Goal: Task Accomplishment & Management: Contribute content

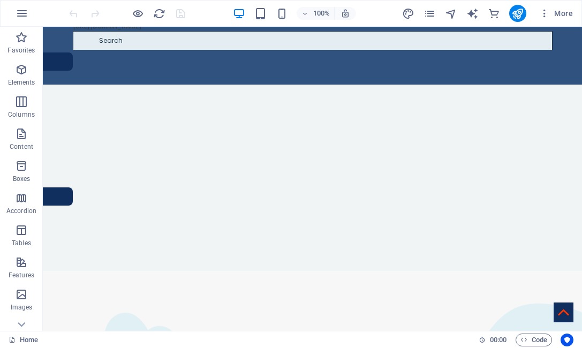
scroll to position [848, 0]
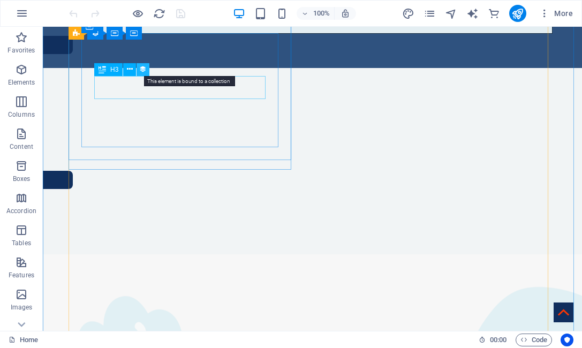
click at [140, 69] on icon at bounding box center [142, 69] width 7 height 11
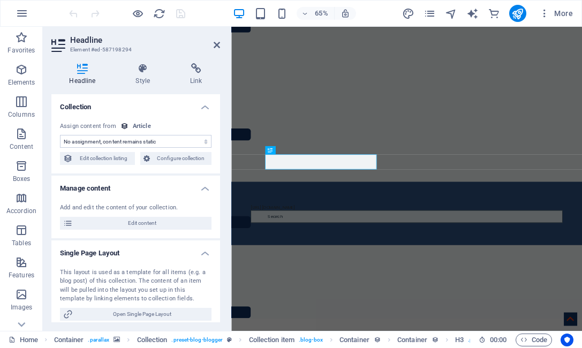
select select "name"
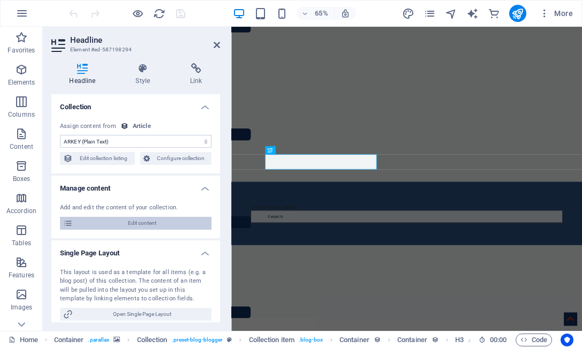
click at [137, 223] on span "Edit content" at bounding box center [142, 223] width 132 height 13
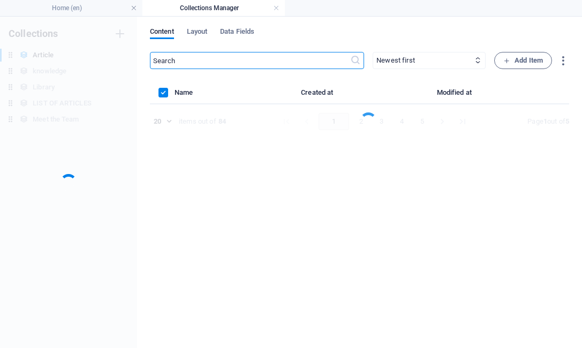
scroll to position [0, 0]
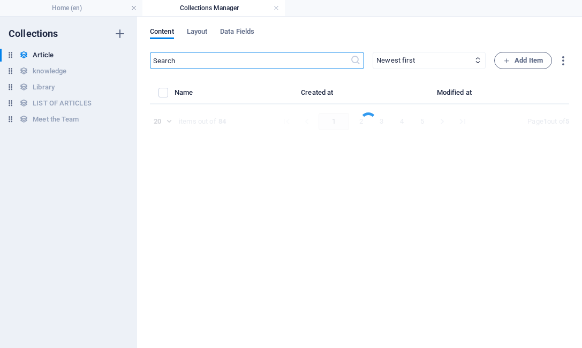
select select "Do you know"
select select "[PERSON_NAME]"
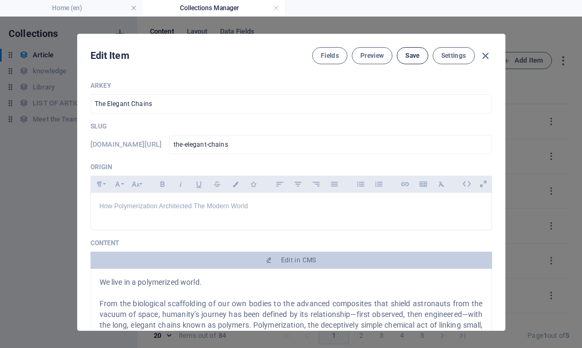
click at [413, 51] on button "Save" at bounding box center [412, 55] width 31 height 17
click at [483, 57] on icon "button" at bounding box center [485, 56] width 12 height 12
type input "[DATE]"
type input "the-elegant-chains"
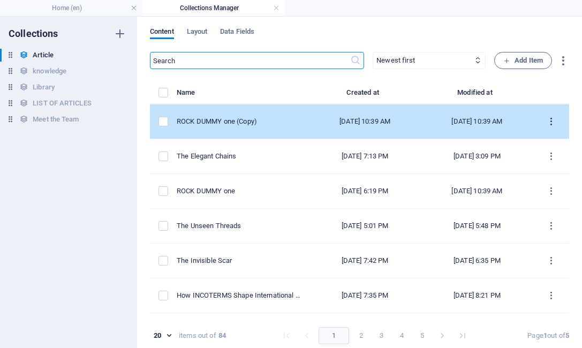
click at [546, 122] on icon "items list" at bounding box center [551, 122] width 10 height 10
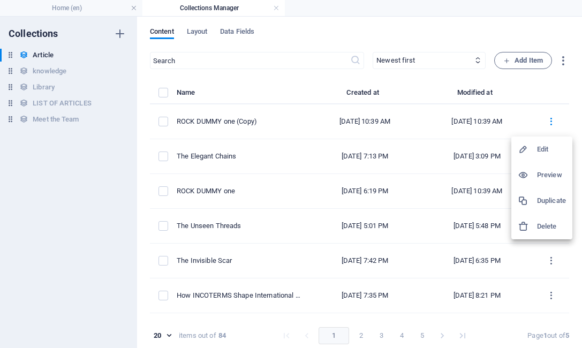
click at [546, 145] on h6 "Edit" at bounding box center [551, 149] width 29 height 13
select select "Draft"
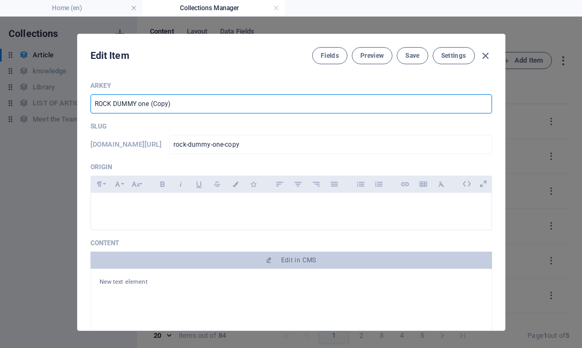
click at [247, 104] on input "ROCK DUMMY one (Copy)" at bounding box center [290, 103] width 401 height 19
type input "R"
click at [396, 103] on input "text" at bounding box center [290, 103] width 401 height 19
type input "t"
type input "M"
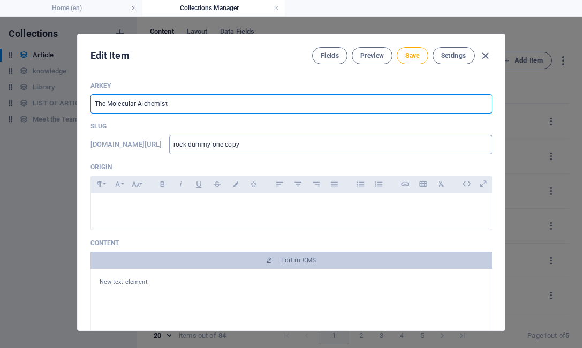
type input "The Molecular Alchemist"
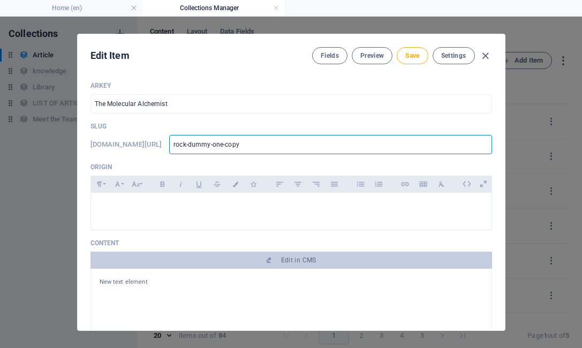
click at [321, 137] on input "rock-dummy-one-copy" at bounding box center [330, 144] width 322 height 19
type input "rock-dummy-one-cop"
type input "rock-dummy-one-"
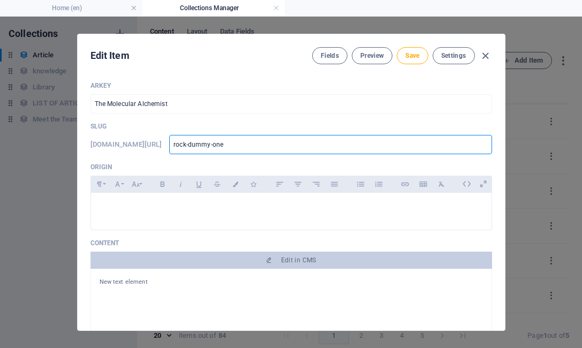
type input "rock-dummy-on"
type input "rock-dummy-"
type input "rock-dum"
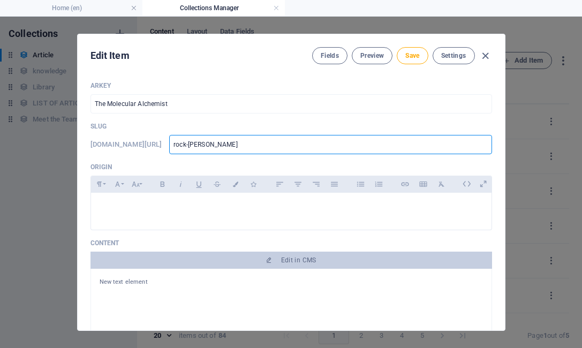
type input "rock-dum"
type input "rock-"
type input "roc"
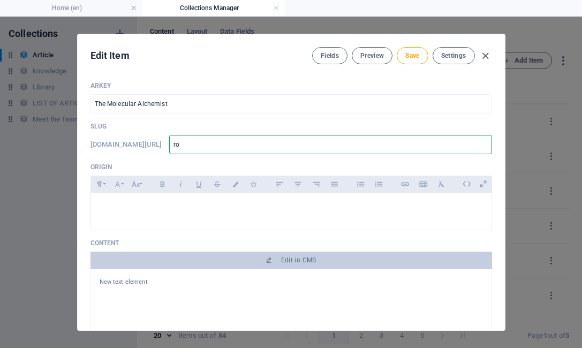
type input "r"
type input "T"
type input "Th"
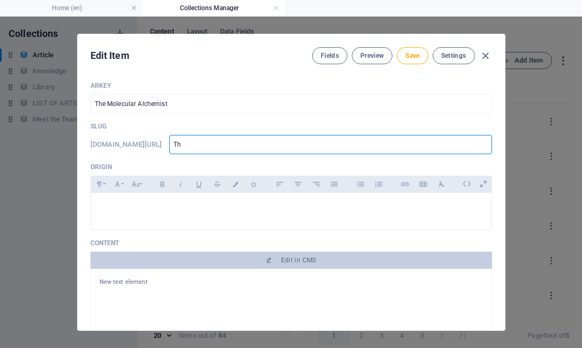
type input "The"
type input "Them"
type input "Themo"
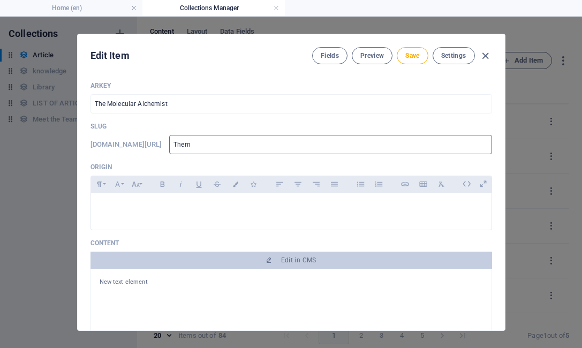
type input "Themo"
type input "Themol"
type input "Themo"
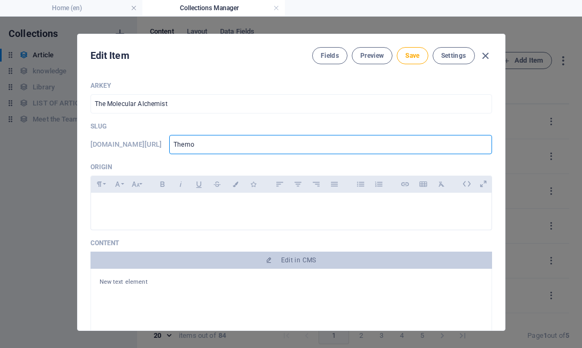
type input "Them"
type input "The"
type input "the-ancient-origins-of-petroleum-discovery"
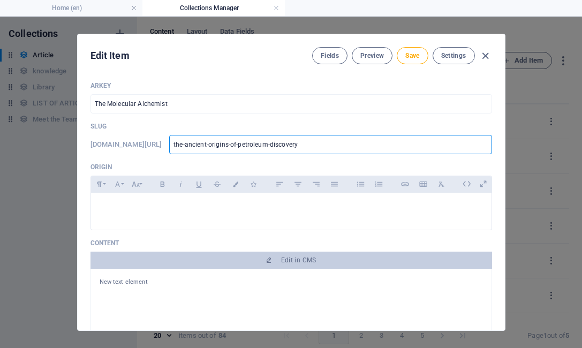
type input "the-ancient-origins-of-petroleum-discovery"
click at [343, 149] on input "the-ancient-origins-of-petroleum-discovery" at bounding box center [330, 144] width 322 height 19
type input "the-ancient-origins-of-petroleum-discover"
type input "the-ancient-origins-of-petroleum-discov"
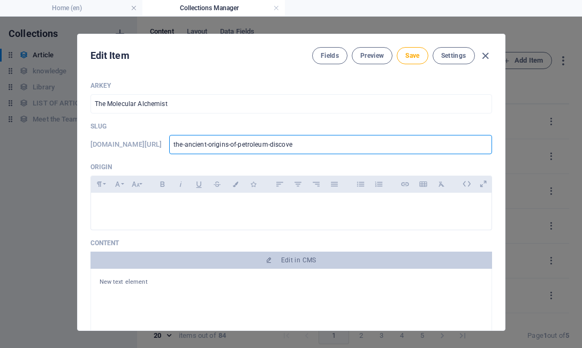
type input "the-ancient-origins-of-petroleum-discov"
type input "the-ancient-origins-of-petroleum-dis"
type input "the-ancient-origins-of-petroleum-d"
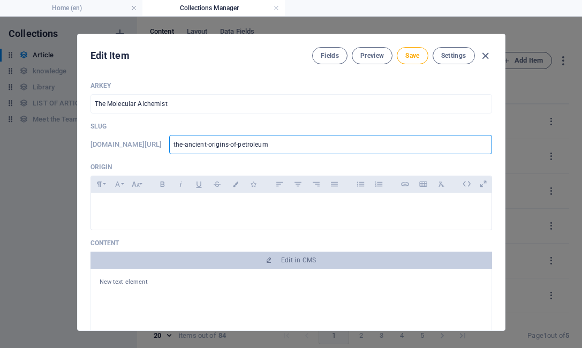
type input "the-ancient-origins-of-petroleu"
type input "the-ancient-origins-of-petrol"
type input "the-ancient-origins-of-pet"
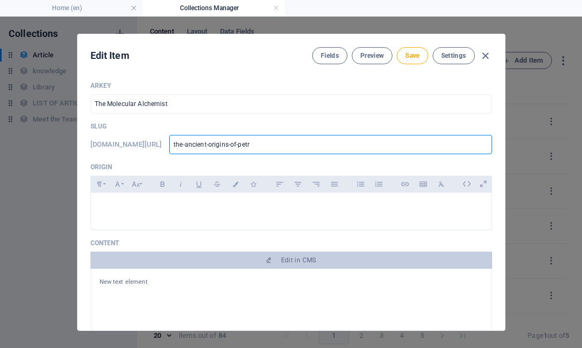
type input "the-ancient-origins-of-pet"
type input "the-ancient-origins-of-p"
type input "the-ancient-origins-o"
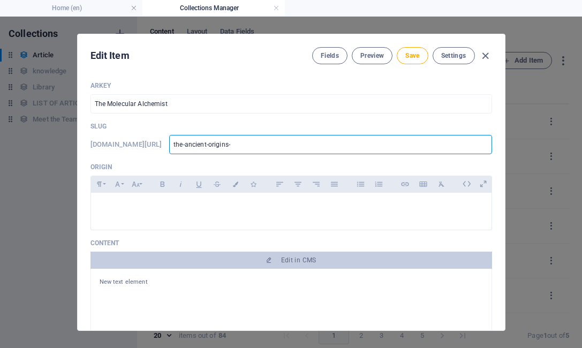
type input "the-ancient-origins"
type input "the-ancient-origi"
type input "the-ancient-ori"
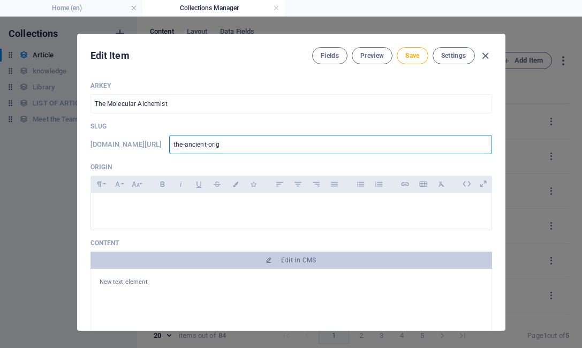
type input "the-ancient-ori"
type input "the-ancient-or"
type input "the-ancient-o"
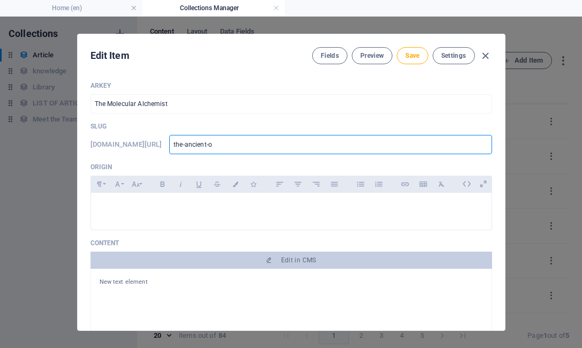
type input "the-ancient-"
type input "the-ancien"
type input "the-anci"
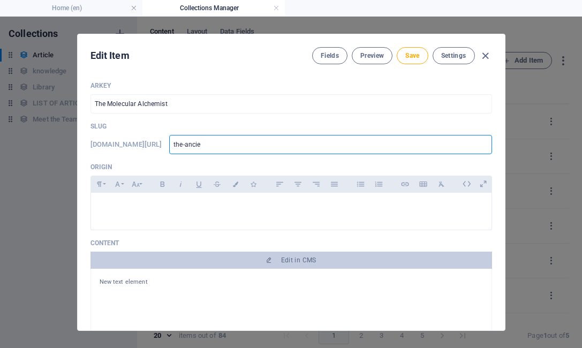
type input "the-anci"
type input "the-an"
type input "the-a"
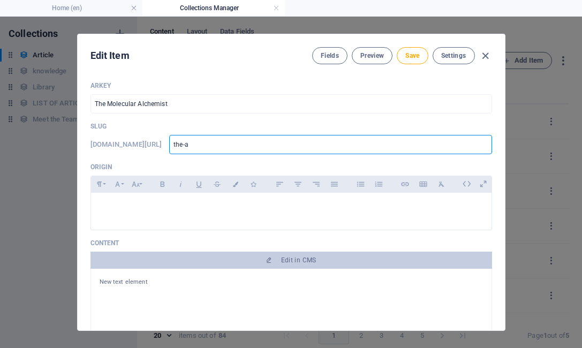
type input "the-"
type input "the-m"
type input "the-mo"
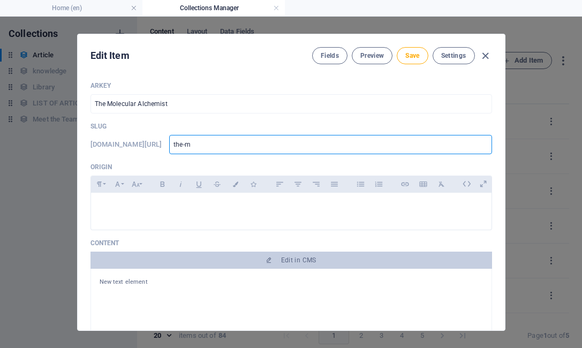
type input "the-mo"
type input "the-mol"
type input "the-mole"
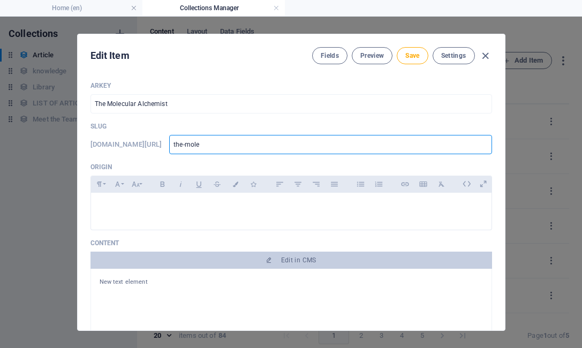
type input "the-molec"
type input "the-molecu"
type input "the-molecul"
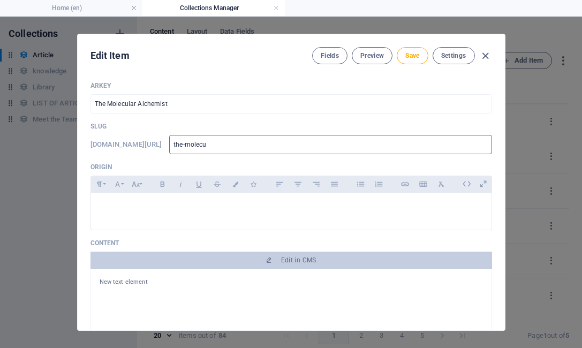
type input "the-molecul"
type input "the-molecula"
type input "the-molecular"
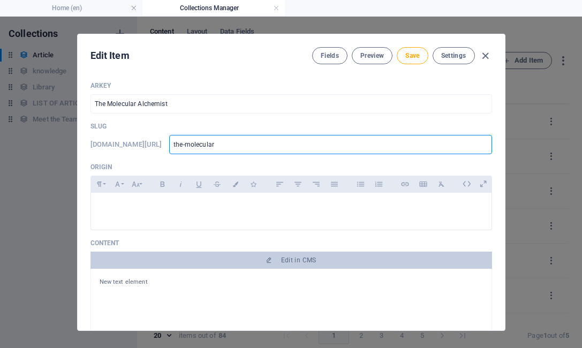
type input "the-molecular"
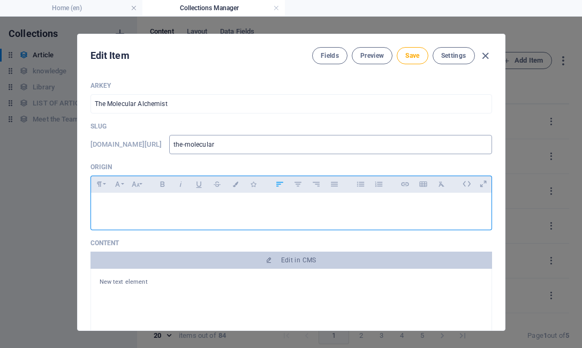
click at [296, 146] on input "the-molecular" at bounding box center [330, 144] width 322 height 19
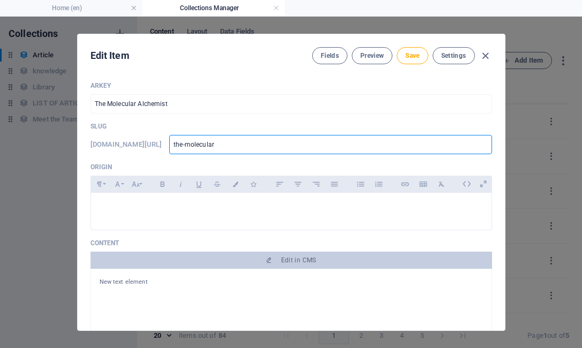
click at [296, 146] on input "the-molecular" at bounding box center [330, 144] width 322 height 19
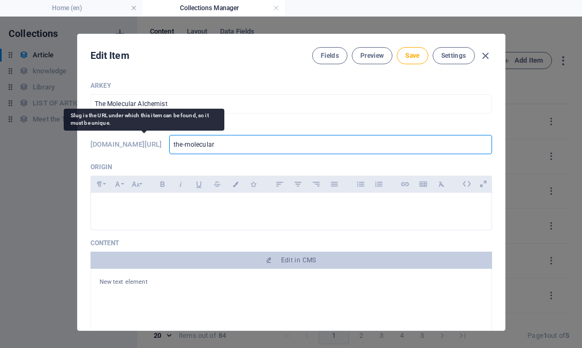
drag, startPoint x: 272, startPoint y: 148, endPoint x: 165, endPoint y: 142, distance: 106.7
click at [165, 142] on div "[DOMAIN_NAME][URL] the-molecular ​" at bounding box center [290, 144] width 401 height 19
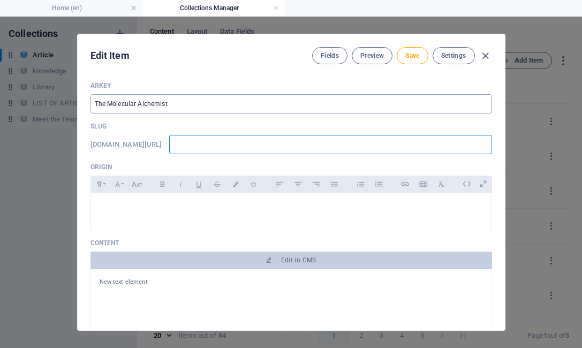
click at [195, 103] on input "The Molecular Alchemist" at bounding box center [290, 103] width 401 height 19
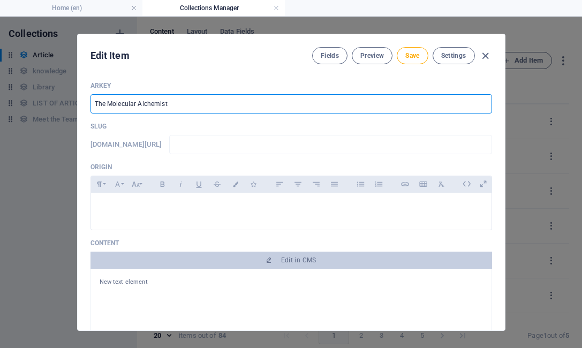
drag, startPoint x: 195, startPoint y: 103, endPoint x: 9, endPoint y: 97, distance: 185.8
click at [9, 97] on div "Edit Item Fields Preview Save Settings ARKEY The Molecular Alchemist ​ Slug [DO…" at bounding box center [291, 182] width 582 height 331
type input "t"
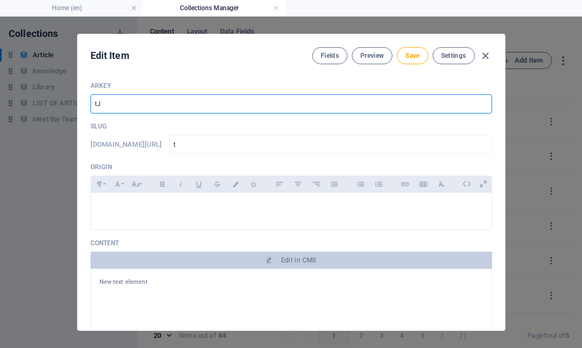
type input "tJH"
type input "tjh"
type input "tJ"
type input "tj"
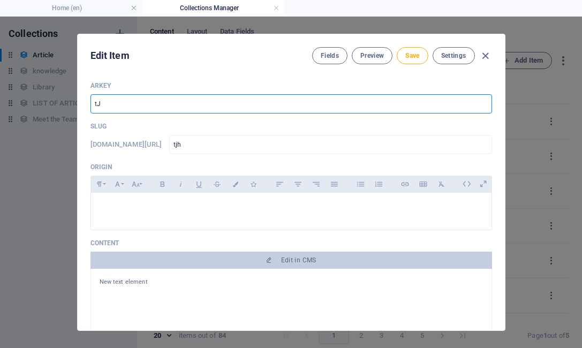
type input "tj"
type input "t"
type input "T"
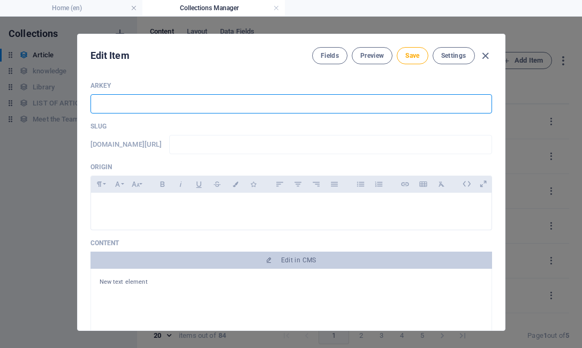
type input "t"
type input "TH"
type input "th"
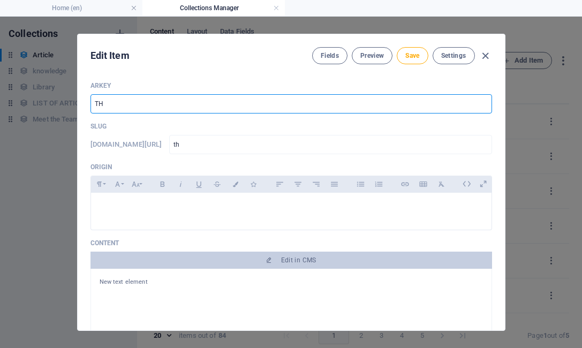
type input "T"
type input "t"
type input "T"
type input "t"
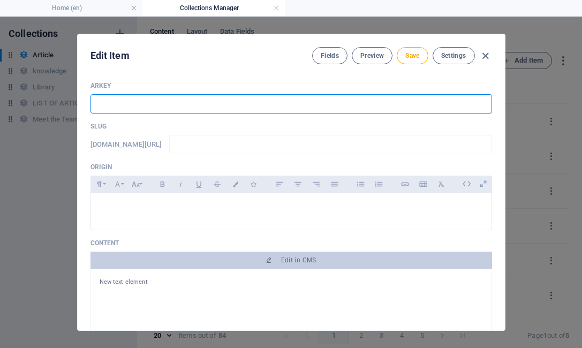
type input "t"
type input "TH"
type input "th"
type input "T"
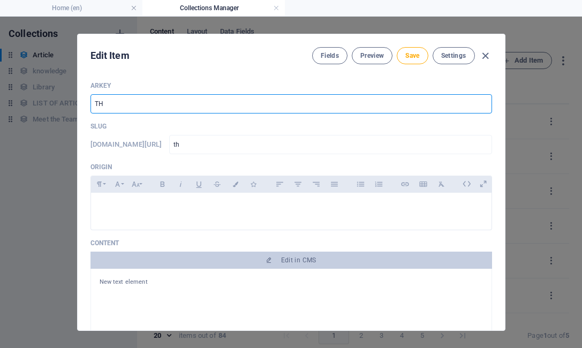
type input "t"
type input "Th"
type input "th"
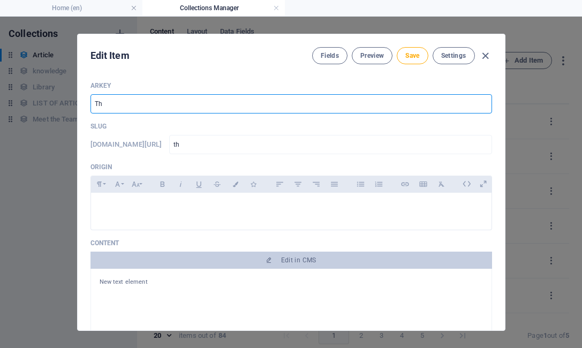
type input "The"
type input "the"
type input "The M"
type input "the-m"
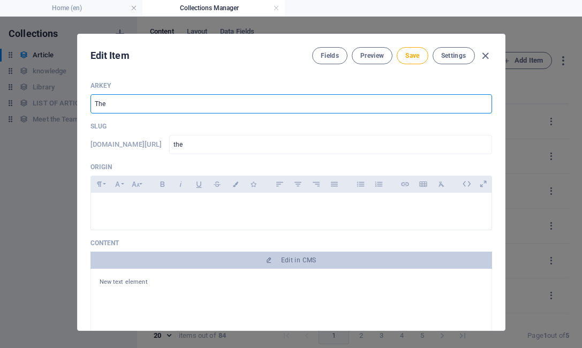
type input "the-m"
type input "The Mo"
type input "the-mo"
type input "The Mol"
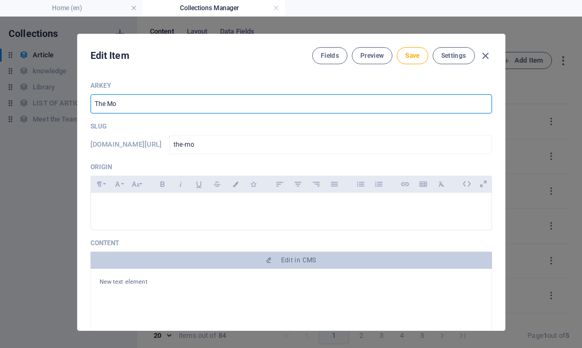
type input "the-mol"
type input "The Mole"
type input "the-mole"
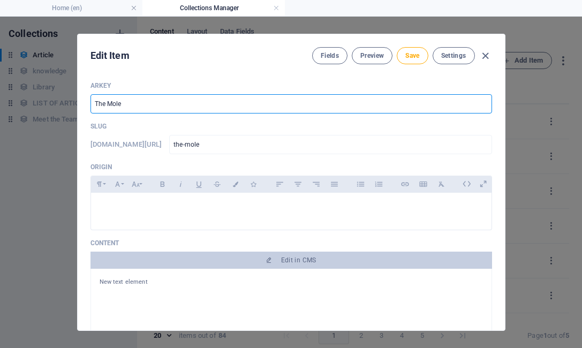
type input "The Molec"
type input "the-molec"
type input "The Molecu"
type input "the-molecu"
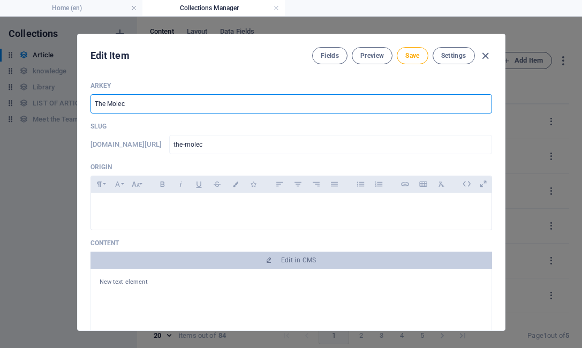
type input "the-molecu"
type input "The Molecua"
type input "the-molecua"
type input "The Molecual"
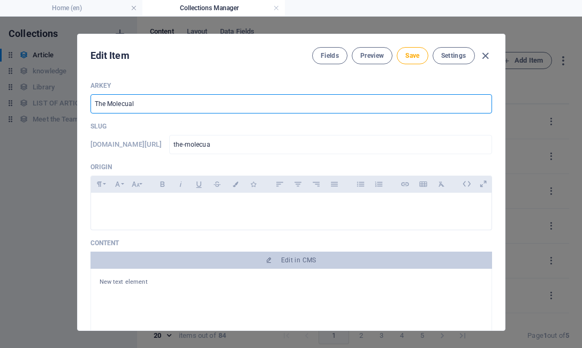
type input "the-molecual"
type input "The Molecualr"
type input "the-molecualr"
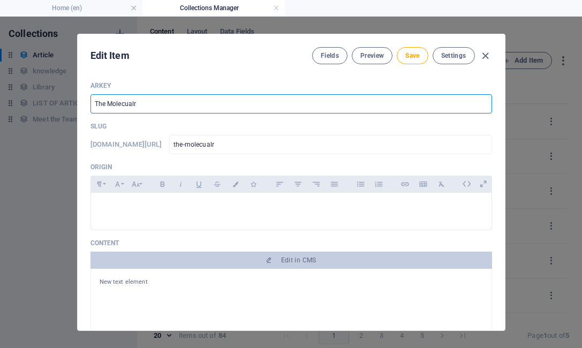
type input "The Molecual"
type input "the-molecual"
type input "The Molecuala"
type input "the-molecuala"
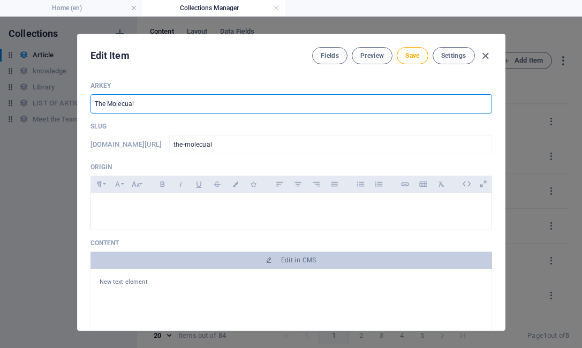
type input "the-molecuala"
type input "The Molecualar"
type input "the-molecualar"
type input "The Molecuala"
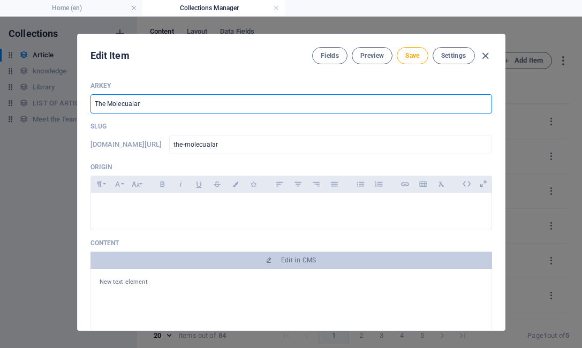
type input "the-molecuala"
type input "The Molecual"
type input "the-molecual"
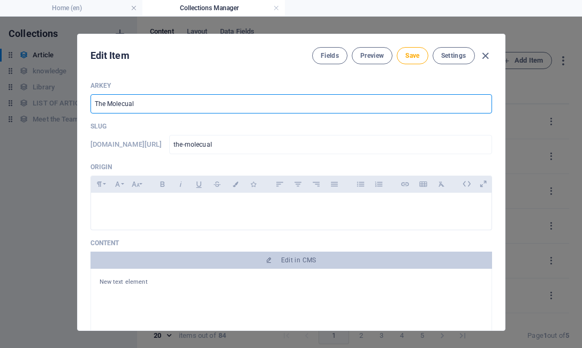
type input "The Molecua"
type input "the-molecua"
type input "The Molecu"
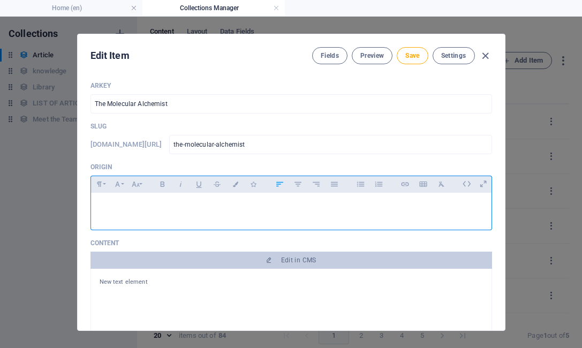
click at [109, 209] on p at bounding box center [291, 206] width 383 height 10
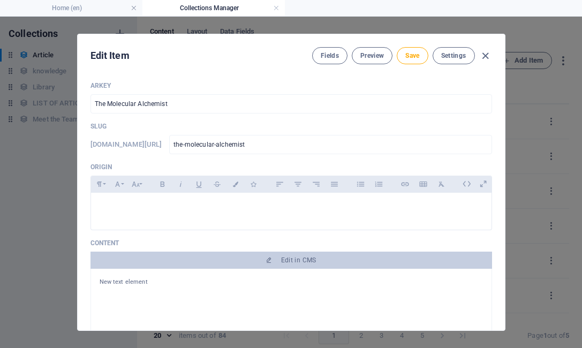
click at [396, 126] on p "Slug" at bounding box center [290, 126] width 401 height 9
click at [175, 196] on div at bounding box center [291, 209] width 400 height 32
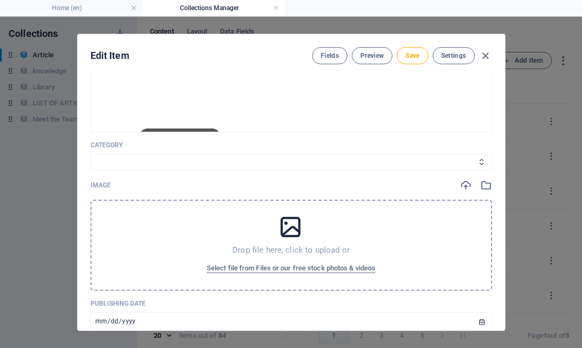
scroll to position [231, 0]
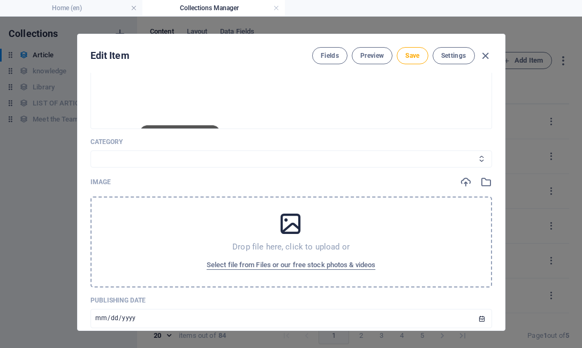
click at [191, 163] on select "Legal Business Environment Do you know Finance Cryptocurrency" at bounding box center [290, 158] width 401 height 17
click at [90, 150] on select "Legal Business Environment Do you know Finance Cryptocurrency" at bounding box center [290, 158] width 401 height 17
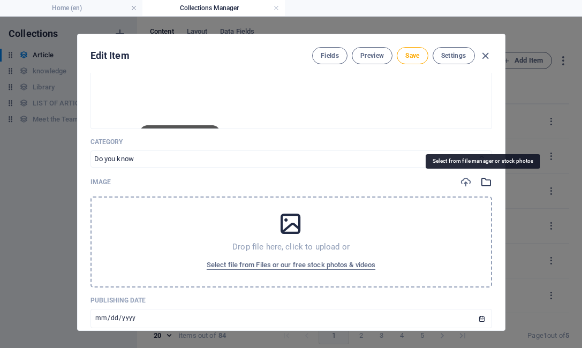
click at [480, 182] on icon "button" at bounding box center [486, 182] width 12 height 12
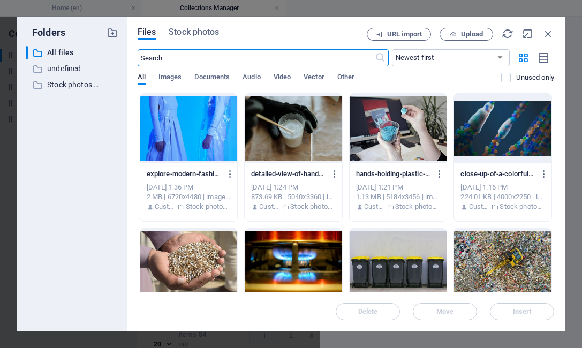
scroll to position [247, 0]
click at [175, 34] on span "Stock photos" at bounding box center [194, 32] width 50 height 13
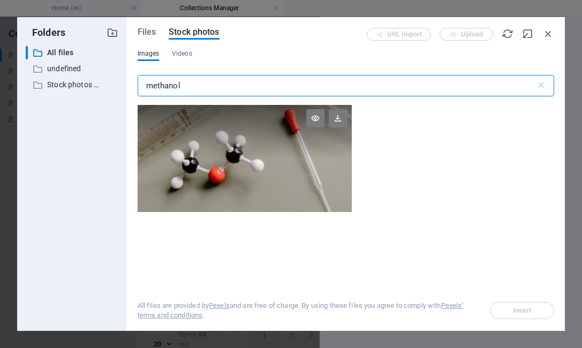
click at [221, 157] on div at bounding box center [245, 132] width 214 height 54
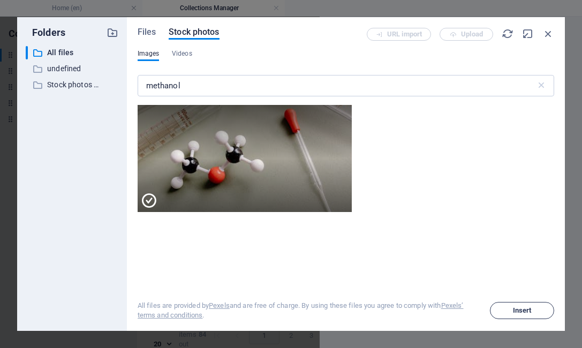
click at [524, 308] on span "Insert" at bounding box center [522, 310] width 19 height 6
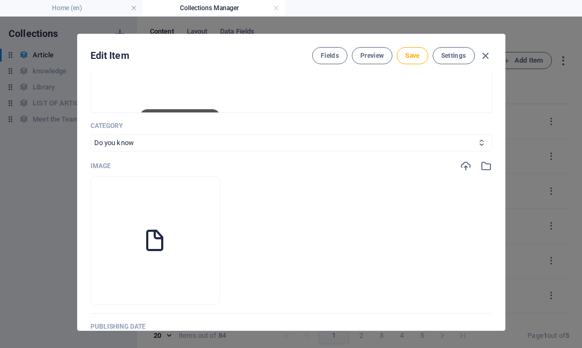
scroll to position [231, 0]
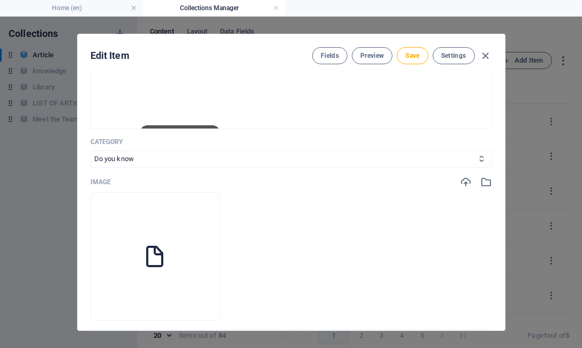
drag, startPoint x: 503, startPoint y: 124, endPoint x: 506, endPoint y: 141, distance: 17.3
click at [506, 141] on div "Edit Item Fields Preview Save Settings ARKEY The Molecular Alchemist ​ Slug [DO…" at bounding box center [291, 182] width 582 height 331
click at [482, 180] on icon "button" at bounding box center [486, 182] width 12 height 12
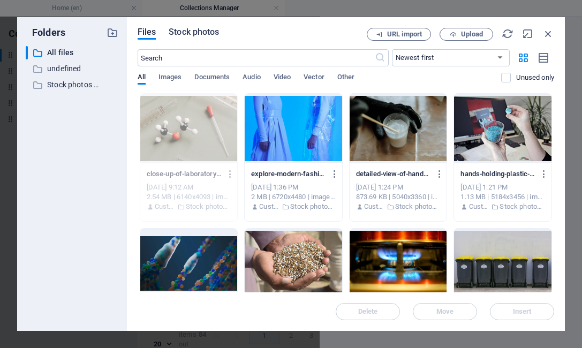
click at [213, 33] on span "Stock photos" at bounding box center [194, 32] width 50 height 13
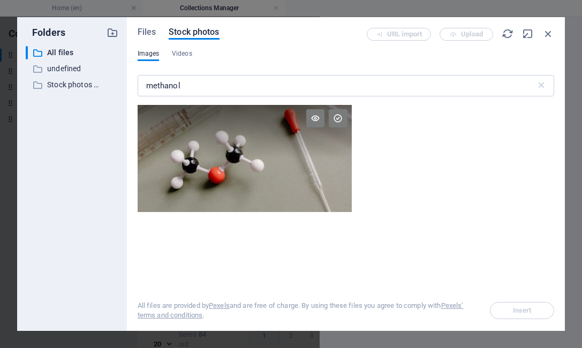
click at [251, 131] on div at bounding box center [245, 132] width 214 height 54
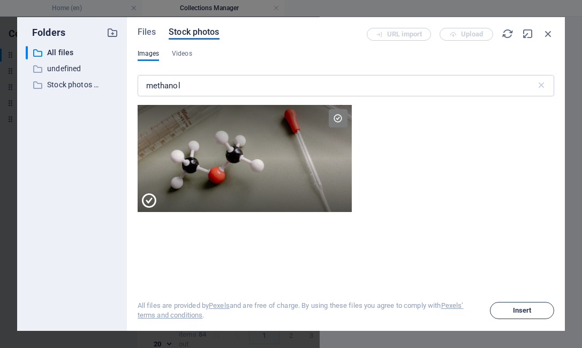
click at [511, 310] on span "Insert" at bounding box center [522, 310] width 55 height 6
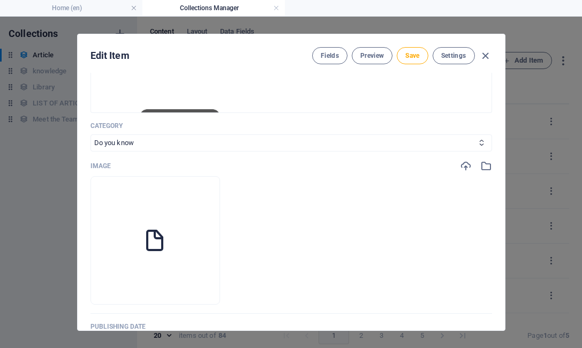
scroll to position [231, 0]
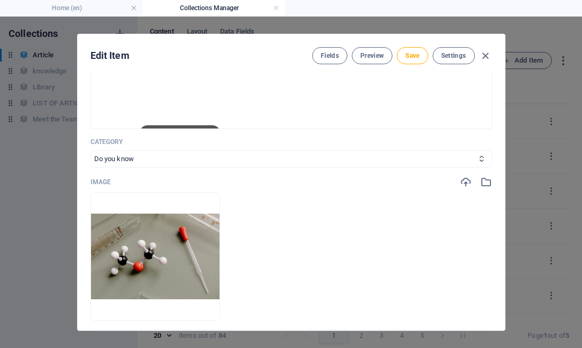
click at [503, 144] on div "Edit Item Fields Preview Save Settings ARKEY The Molecular Alchemist ​ Slug [DO…" at bounding box center [291, 182] width 582 height 331
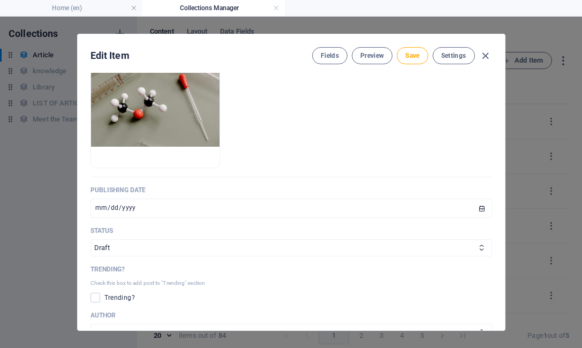
scroll to position [431, 0]
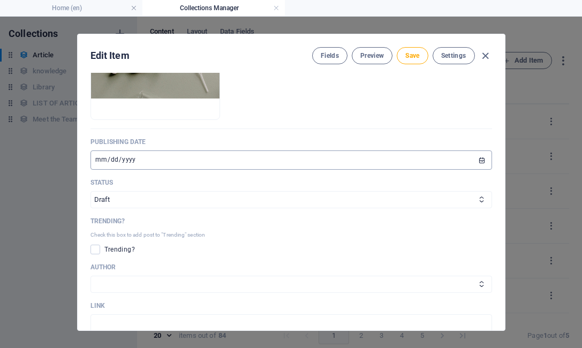
click at [110, 159] on input "[DATE]" at bounding box center [290, 159] width 401 height 19
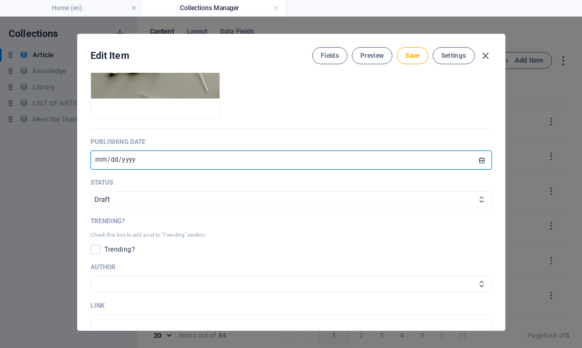
click at [96, 161] on input "[DATE]" at bounding box center [290, 159] width 401 height 19
click at [129, 197] on select "Published Draft" at bounding box center [290, 199] width 401 height 17
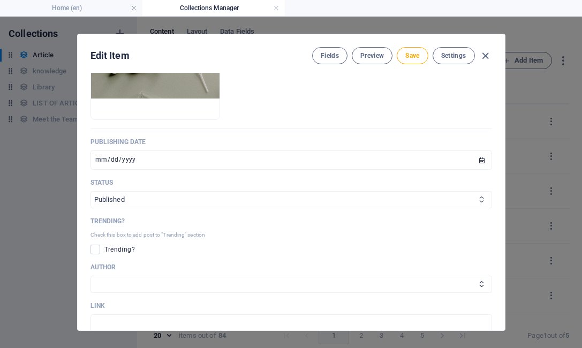
click at [90, 191] on select "Published Draft" at bounding box center [290, 199] width 401 height 17
click at [140, 285] on select "[PERSON_NAME] [PERSON_NAME]" at bounding box center [290, 284] width 401 height 17
click at [90, 276] on select "[PERSON_NAME] [PERSON_NAME]" at bounding box center [290, 284] width 401 height 17
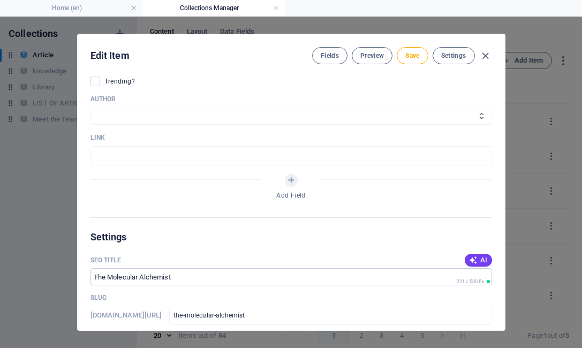
scroll to position [625, 0]
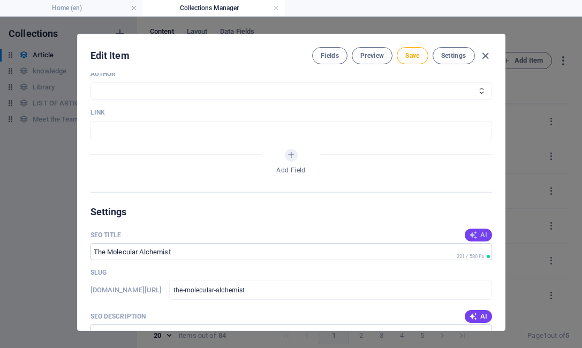
click at [477, 232] on span "AI" at bounding box center [478, 235] width 18 height 9
drag, startPoint x: 503, startPoint y: 193, endPoint x: 501, endPoint y: 199, distance: 6.3
click at [501, 199] on div "ARKEY The Molecular Alchemist ​ Slug [DOMAIN_NAME][URL] the-molecular-alchemist…" at bounding box center [291, 201] width 427 height 257
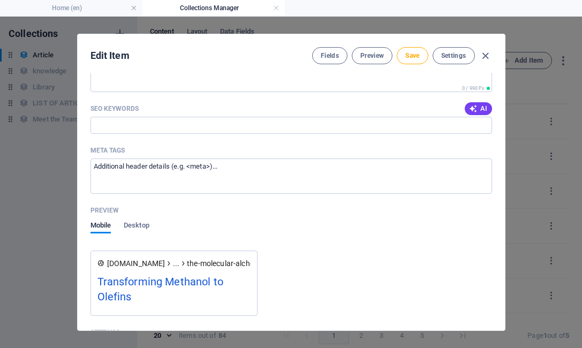
scroll to position [736, 0]
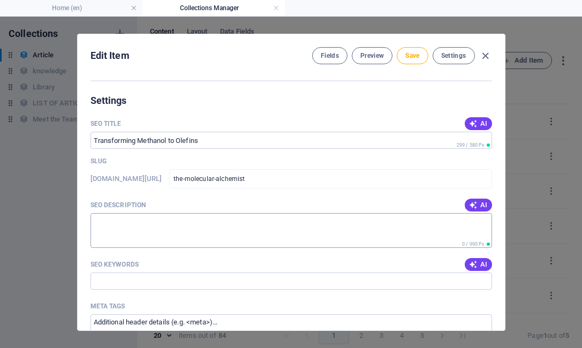
click at [143, 226] on textarea "SEO Description" at bounding box center [290, 230] width 401 height 35
click at [478, 204] on span "AI" at bounding box center [478, 205] width 18 height 9
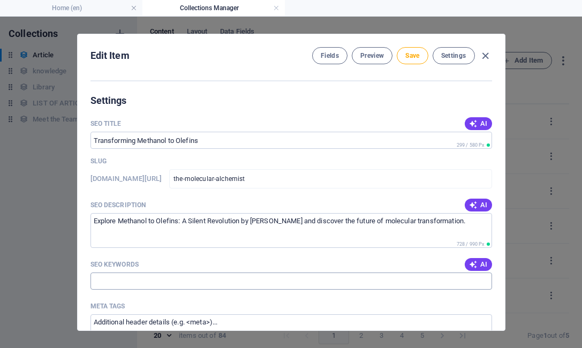
click at [155, 282] on input "SEO Keywords" at bounding box center [290, 280] width 401 height 17
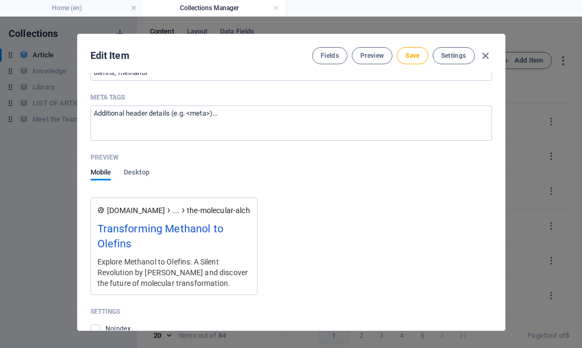
drag, startPoint x: 182, startPoint y: 271, endPoint x: 142, endPoint y: 271, distance: 39.6
click at [142, 271] on div "Explore Methanol to Olefins: A Silent Revolution by [PERSON_NAME] and discover …" at bounding box center [173, 272] width 153 height 33
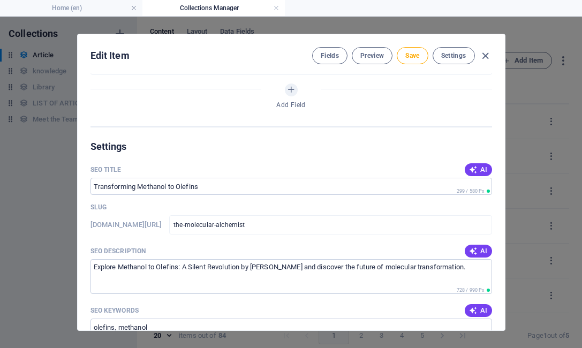
scroll to position [696, 0]
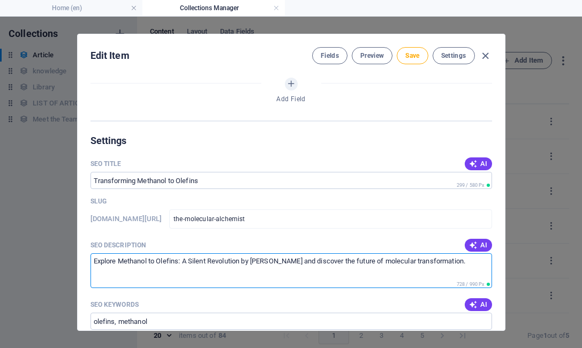
drag, startPoint x: 288, startPoint y: 261, endPoint x: 254, endPoint y: 261, distance: 33.7
click at [254, 261] on textarea "Explore Methanol to Olefins: A Silent Revolution by [PERSON_NAME] and discover …" at bounding box center [290, 270] width 401 height 35
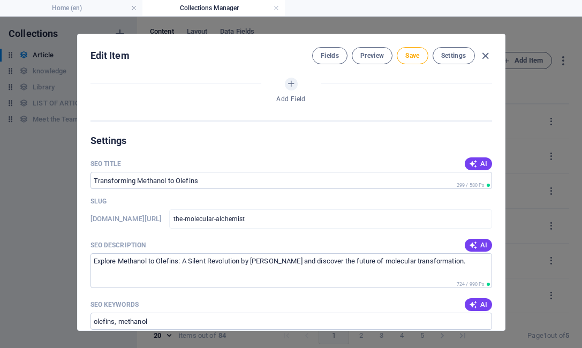
click at [503, 212] on div "Edit Item Fields Preview Save Settings ARKEY The Molecular Alchemist ​ Slug [DO…" at bounding box center [291, 182] width 428 height 297
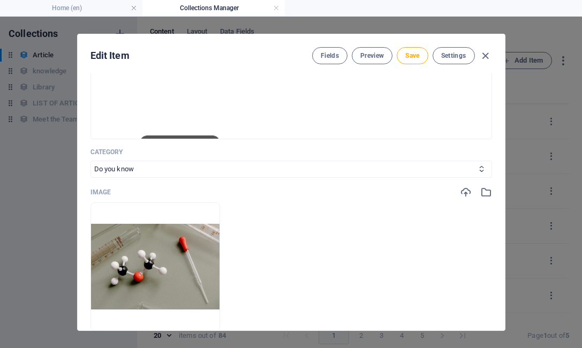
scroll to position [206, 0]
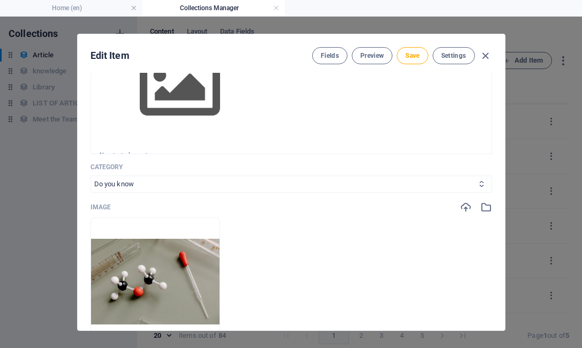
drag, startPoint x: 320, startPoint y: 127, endPoint x: 476, endPoint y: 188, distance: 167.8
click at [476, 188] on div "ARKEY The Molecular Alchemist ​ Slug [DOMAIN_NAME][URL] the-molecular-alchemist…" at bounding box center [290, 243] width 401 height 735
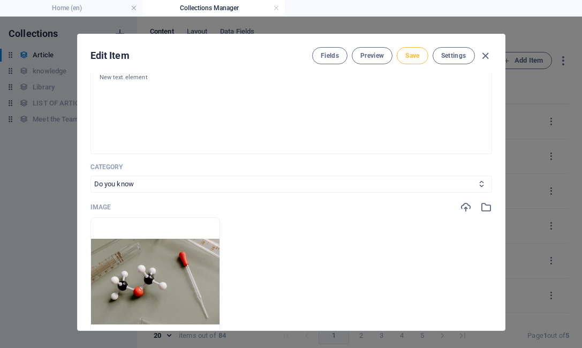
click at [407, 57] on span "Save" at bounding box center [412, 55] width 14 height 9
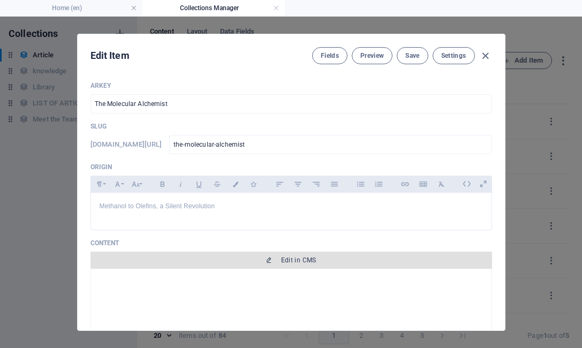
click at [314, 258] on span "Edit in CMS" at bounding box center [298, 260] width 35 height 9
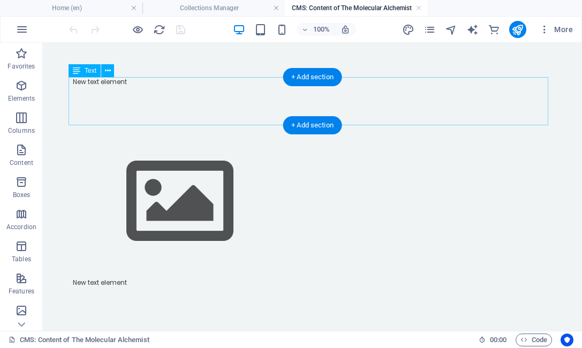
click at [421, 112] on div "New text element" at bounding box center [313, 101] width 480 height 48
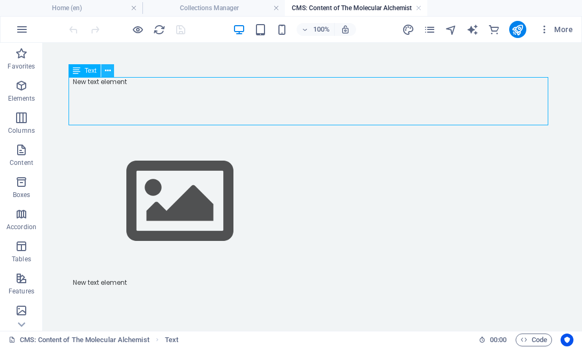
click at [109, 69] on icon at bounding box center [108, 70] width 6 height 11
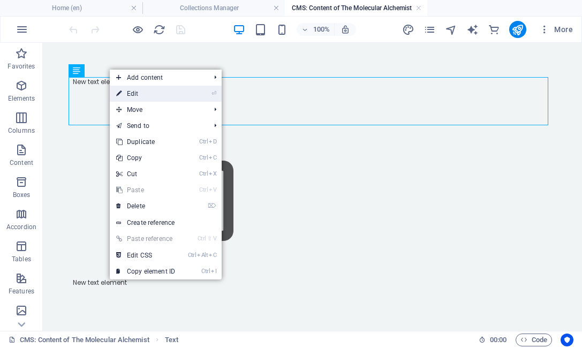
click at [147, 96] on link "⏎ Edit" at bounding box center [146, 94] width 72 height 16
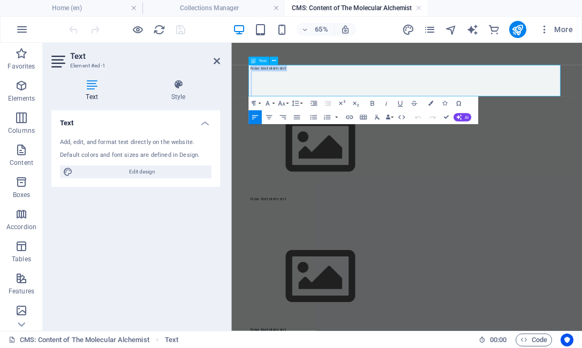
click at [325, 89] on p at bounding box center [501, 92] width 480 height 10
click at [321, 85] on p "New text element" at bounding box center [501, 82] width 480 height 10
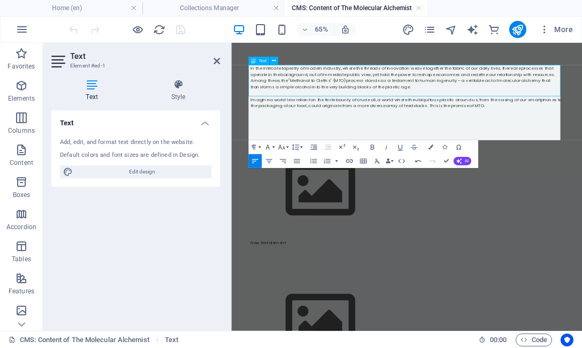
scroll to position [5338, 0]
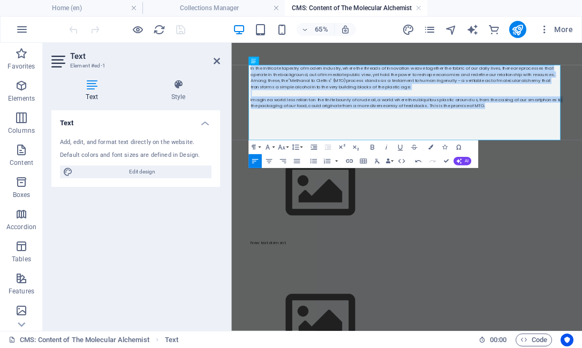
drag, startPoint x: 633, startPoint y: 143, endPoint x: 241, endPoint y: 63, distance: 399.4
click at [299, 159] on icon "button" at bounding box center [296, 161] width 6 height 4
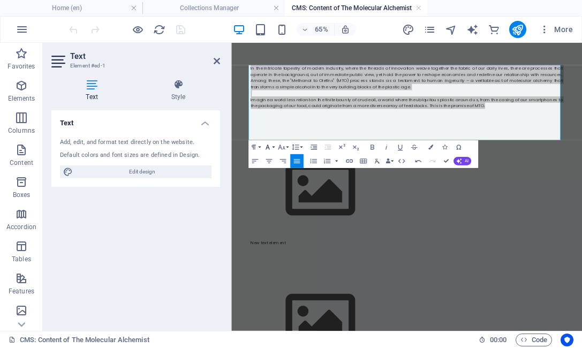
click at [272, 146] on button "Font Family" at bounding box center [268, 147] width 13 height 14
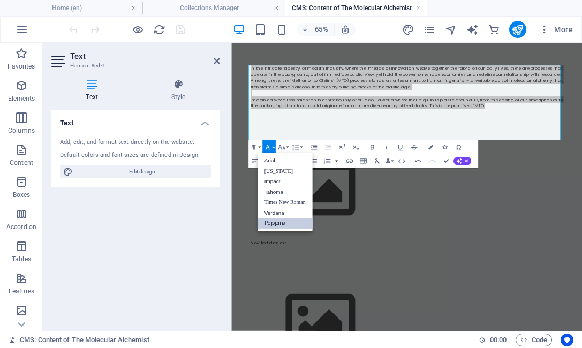
scroll to position [0, 0]
click at [286, 149] on button "Font Size" at bounding box center [282, 147] width 13 height 14
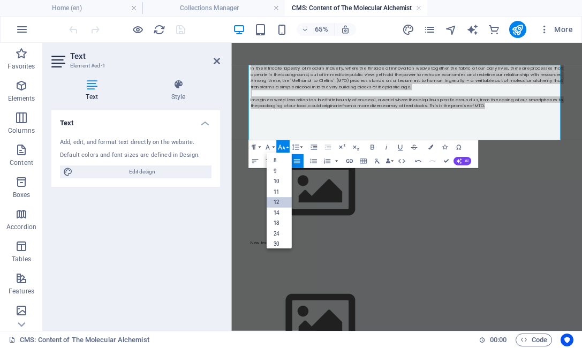
scroll to position [77, 0]
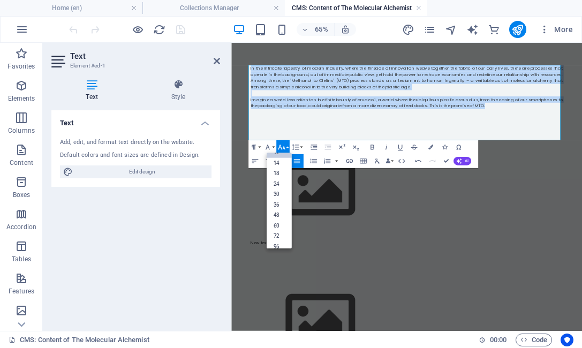
click at [283, 153] on link "12" at bounding box center [278, 153] width 25 height 11
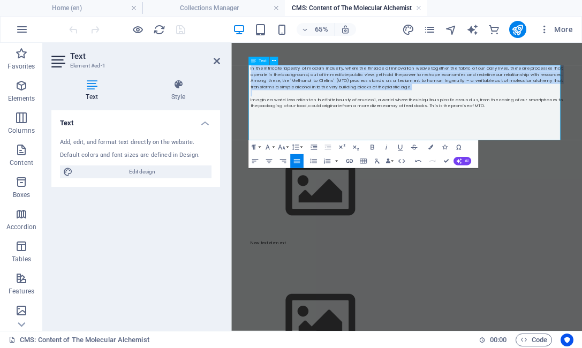
click at [579, 138] on p "Imagine a world less reliant on the finite bounty of crude oil, a world where t…" at bounding box center [501, 134] width 480 height 19
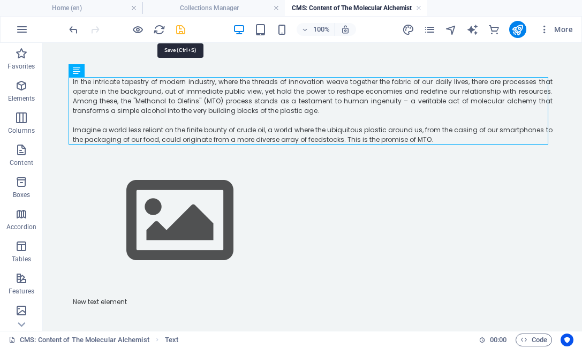
click at [181, 32] on icon "save" at bounding box center [181, 30] width 12 height 12
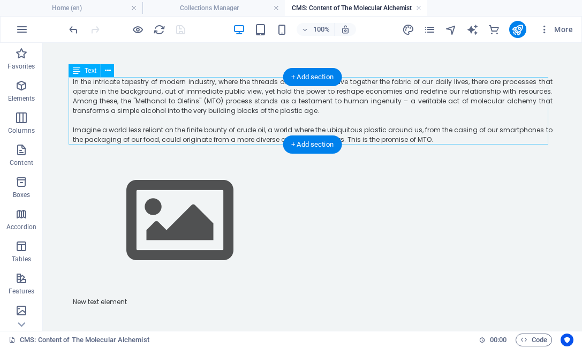
click at [481, 131] on div "In the intricate tapestry of modern industry, where the threads of innovation w…" at bounding box center [313, 110] width 480 height 67
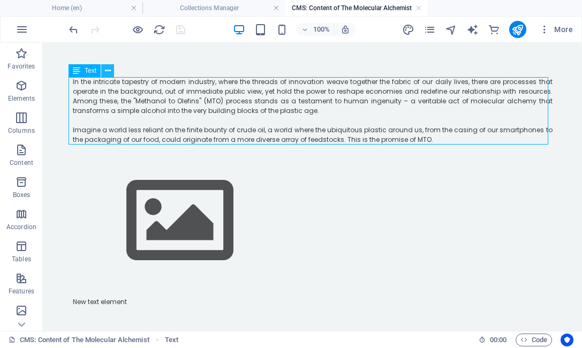
click at [107, 71] on icon at bounding box center [108, 70] width 6 height 11
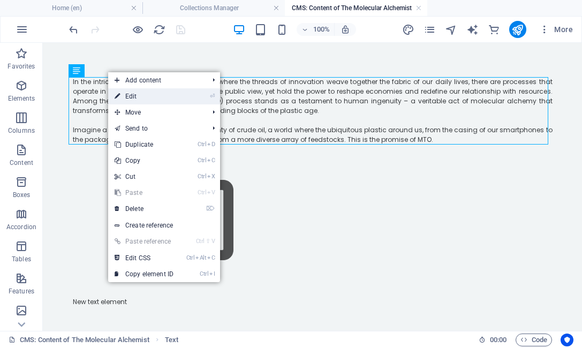
click at [133, 92] on link "⏎ Edit" at bounding box center [144, 96] width 72 height 16
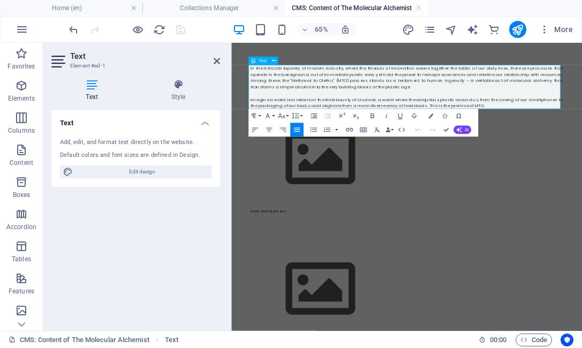
click at [579, 141] on p "Imagine a world less reliant on the finite bounty of crude oil, a world where t…" at bounding box center [501, 134] width 480 height 19
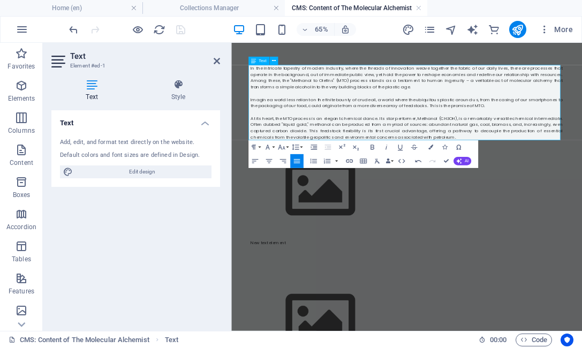
scroll to position [3603, 1]
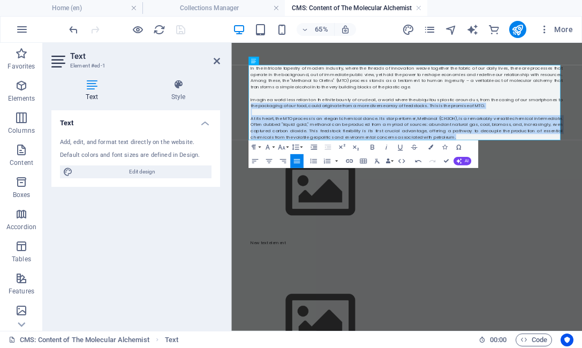
drag, startPoint x: 542, startPoint y: 187, endPoint x: 240, endPoint y: 138, distance: 306.4
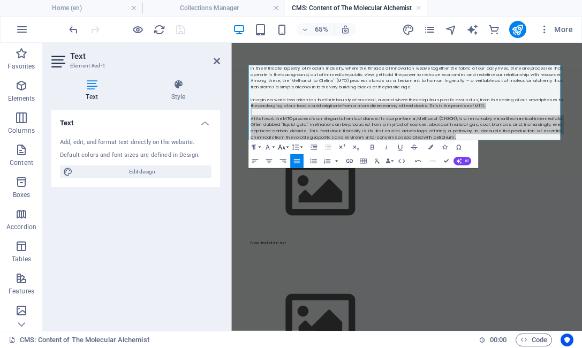
click at [286, 148] on button "Font Size" at bounding box center [282, 147] width 13 height 14
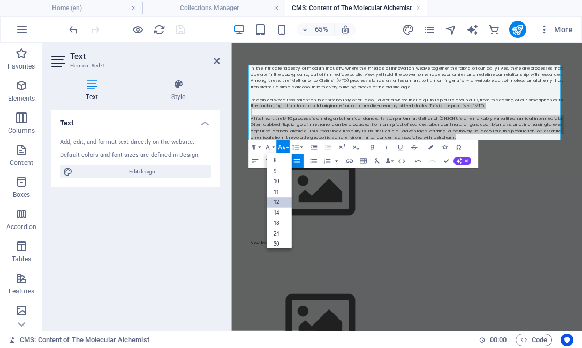
scroll to position [77, 0]
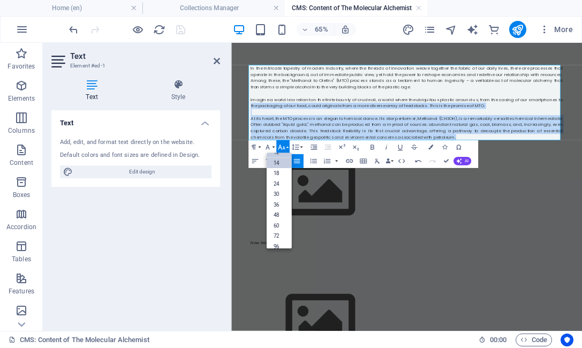
click at [280, 163] on link "14" at bounding box center [278, 163] width 25 height 11
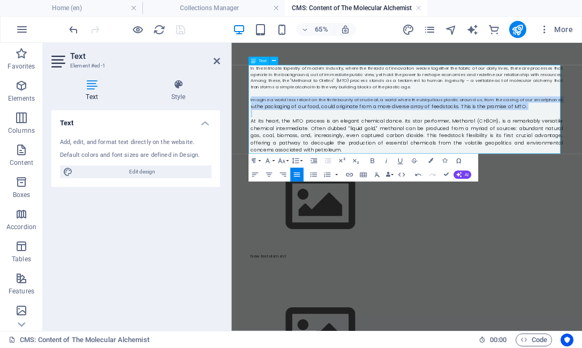
click at [579, 146] on p "​" at bounding box center [501, 151] width 480 height 11
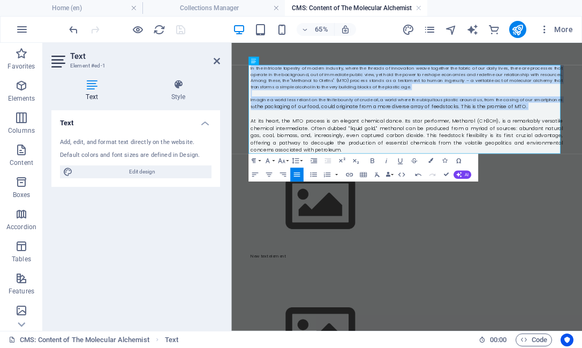
drag, startPoint x: 677, startPoint y: 146, endPoint x: 169, endPoint y: 71, distance: 514.0
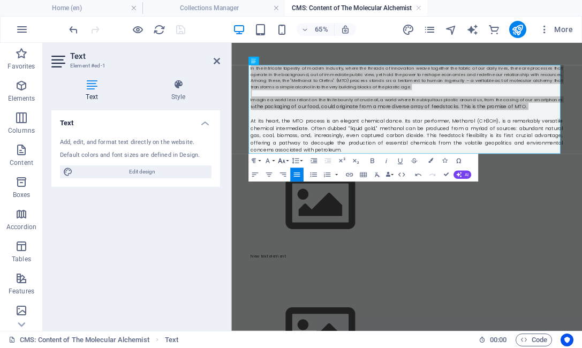
click at [288, 160] on button "Font Size" at bounding box center [282, 161] width 13 height 14
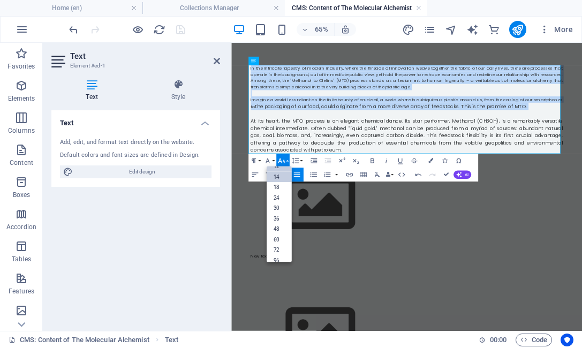
click at [282, 176] on link "14" at bounding box center [278, 177] width 25 height 11
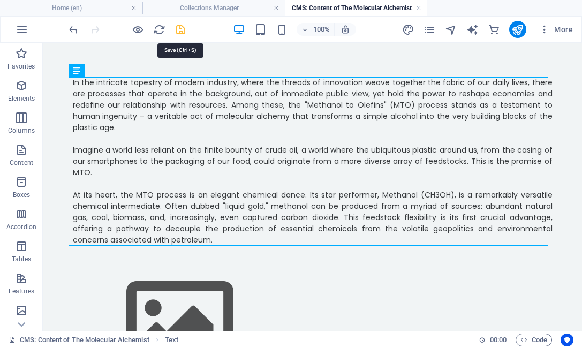
click at [184, 29] on icon "save" at bounding box center [181, 30] width 12 height 12
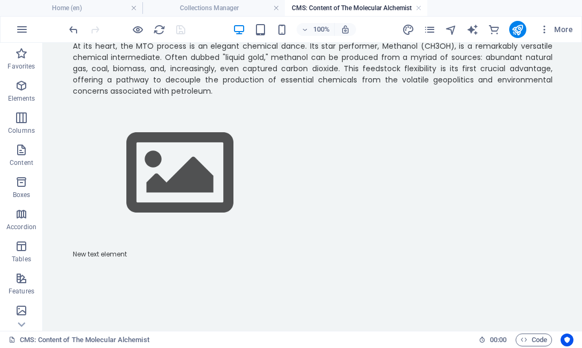
scroll to position [147, 0]
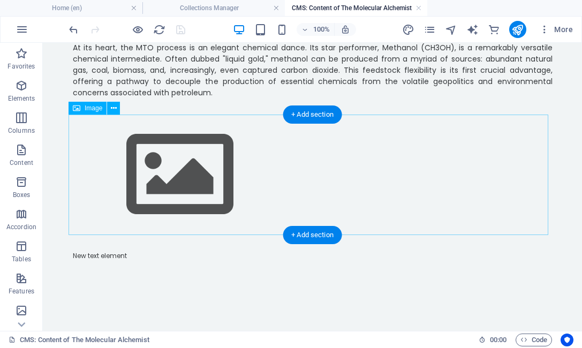
click at [419, 233] on figure at bounding box center [313, 175] width 480 height 120
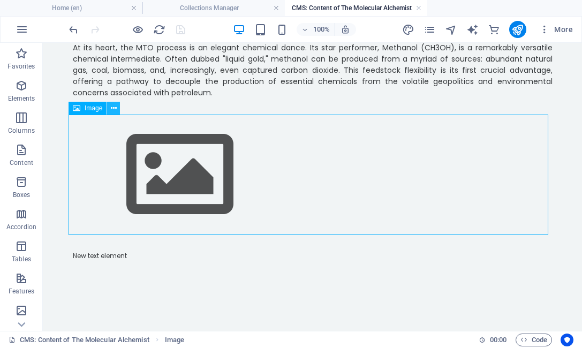
click at [114, 110] on icon at bounding box center [114, 108] width 6 height 11
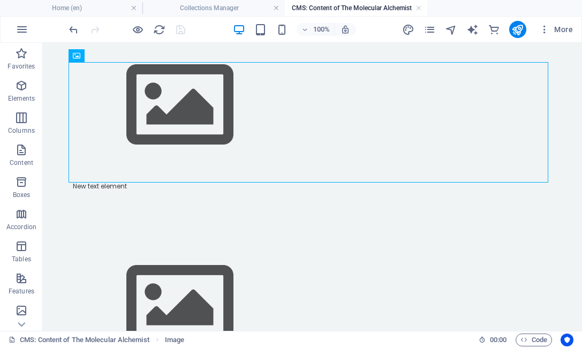
scroll to position [217, 0]
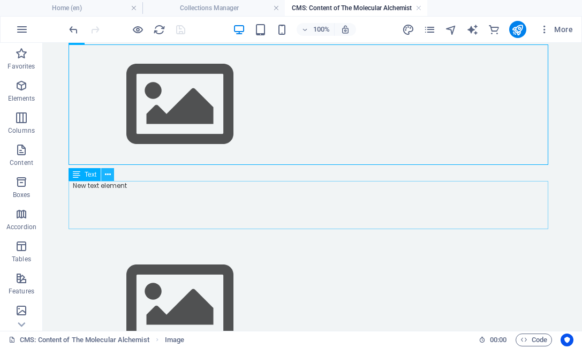
click at [108, 171] on icon at bounding box center [108, 174] width 6 height 11
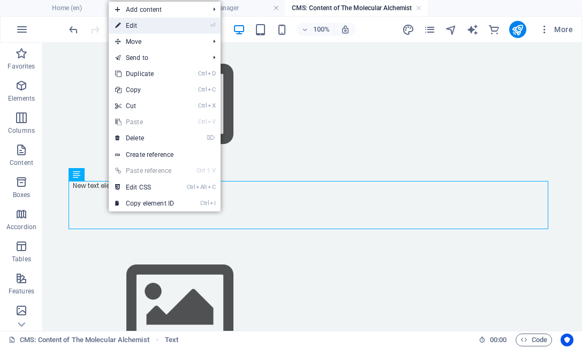
click at [160, 24] on link "⏎ Edit" at bounding box center [145, 26] width 72 height 16
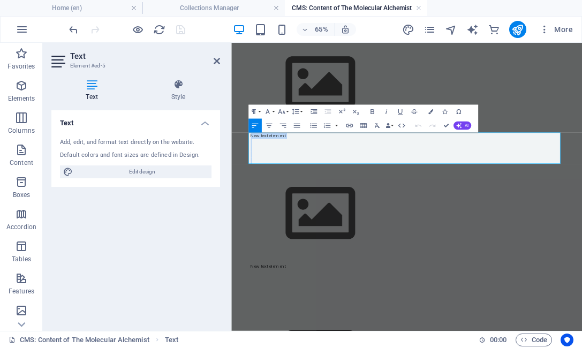
click at [322, 187] on p "New text element" at bounding box center [501, 186] width 480 height 10
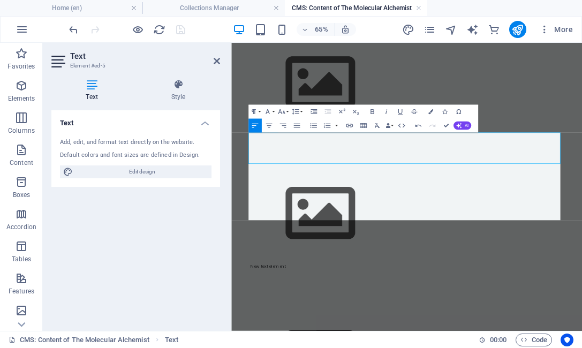
scroll to position [7451, 0]
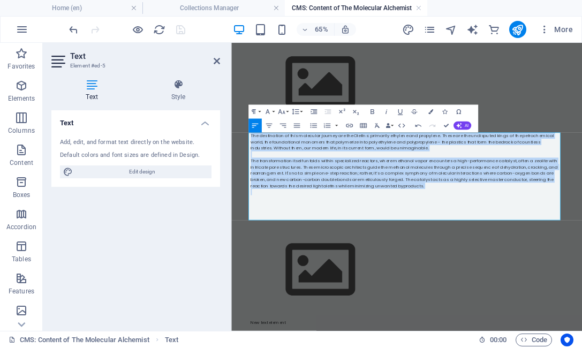
drag, startPoint x: 521, startPoint y: 267, endPoint x: 234, endPoint y: 181, distance: 298.9
click at [234, 181] on body "In the intricate tapestry of modern industry, where the threads of innovation w…" at bounding box center [501, 307] width 540 height 965
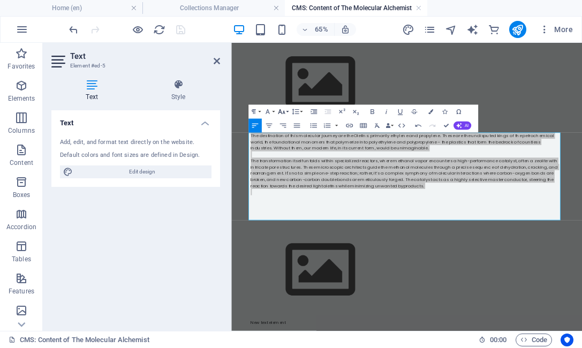
click at [287, 113] on button "Font Size" at bounding box center [282, 112] width 13 height 14
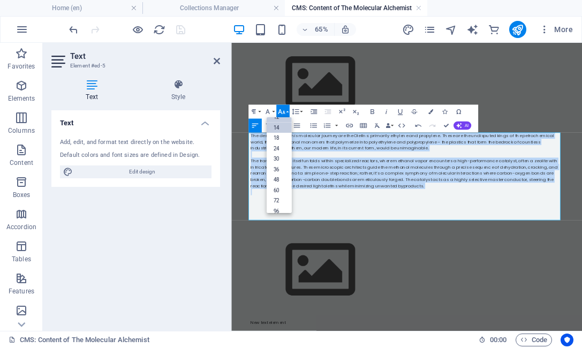
click at [282, 126] on link "14" at bounding box center [278, 128] width 25 height 11
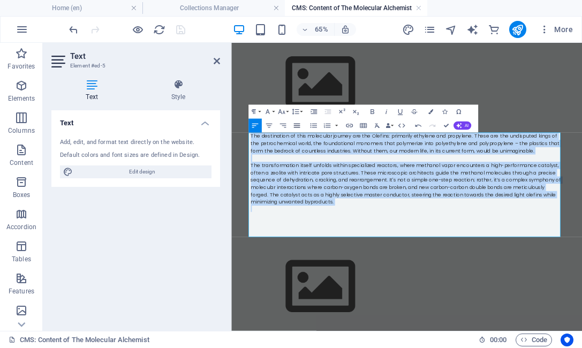
click at [299, 126] on icon "button" at bounding box center [296, 126] width 6 height 4
click at [396, 290] on p "The transformation itself unfolds within specialized reactors, where methanol v…" at bounding box center [501, 259] width 480 height 67
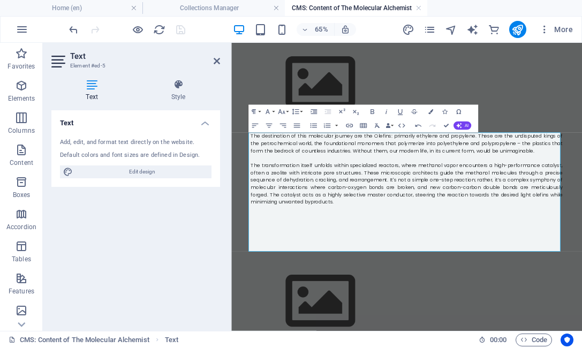
click at [486, 292] on p "The transformation itself unfolds within specialized reactors, where methanol v…" at bounding box center [501, 259] width 480 height 67
click at [394, 282] on p "The transformation itself unfolds within specialized reactors, where methanol v…" at bounding box center [501, 259] width 480 height 67
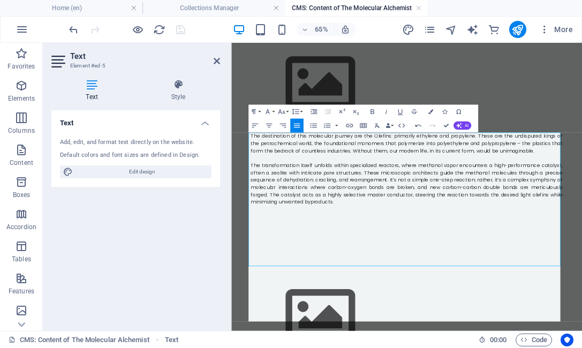
scroll to position [5869, 0]
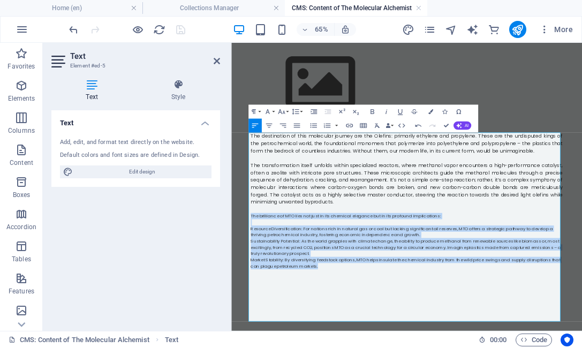
drag, startPoint x: 366, startPoint y: 386, endPoint x: 235, endPoint y: 305, distance: 154.3
click at [293, 125] on icon "button" at bounding box center [296, 126] width 9 height 9
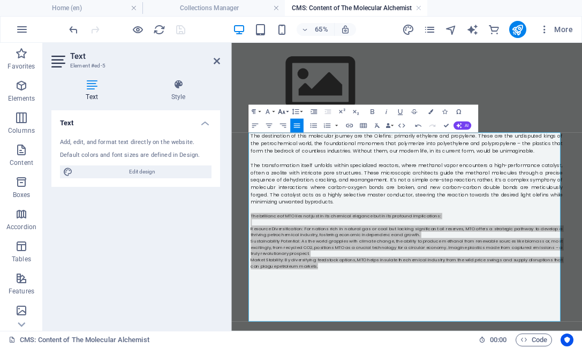
click at [287, 112] on button "Font Size" at bounding box center [282, 112] width 13 height 14
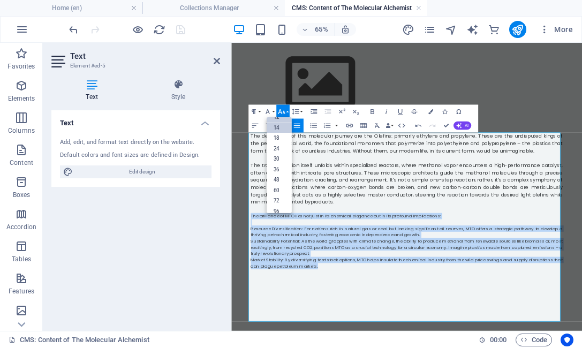
click at [277, 130] on link "14" at bounding box center [278, 128] width 25 height 11
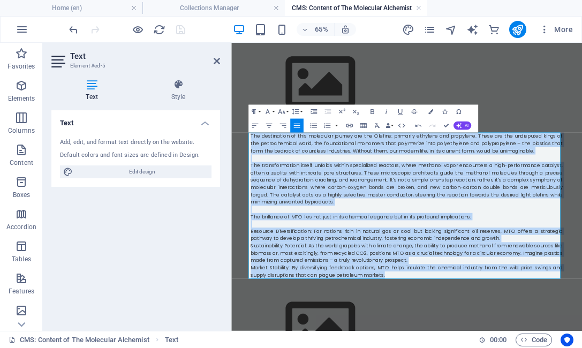
drag, startPoint x: 474, startPoint y: 401, endPoint x: 244, endPoint y: 133, distance: 352.7
click at [244, 133] on div "In the intricate tapestry of modern industry, where the threads of innovation w…" at bounding box center [501, 352] width 514 height 1055
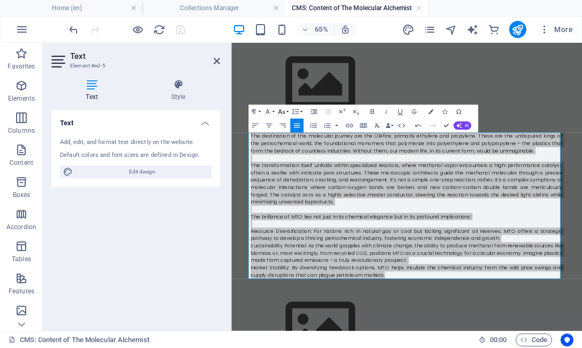
click at [289, 109] on button "Font Size" at bounding box center [282, 112] width 13 height 14
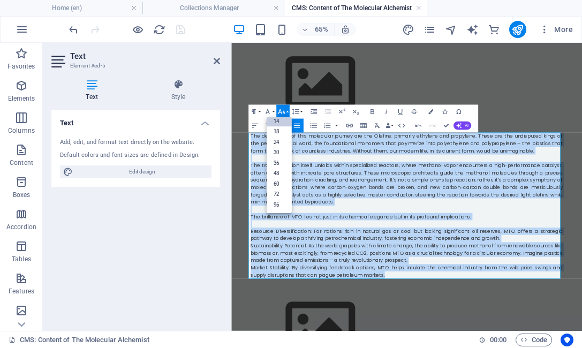
click at [281, 123] on link "14" at bounding box center [278, 121] width 25 height 11
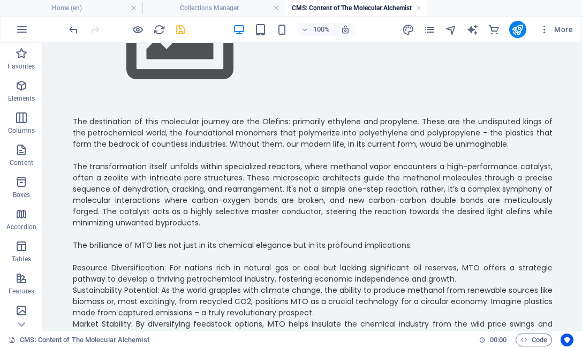
scroll to position [266, 0]
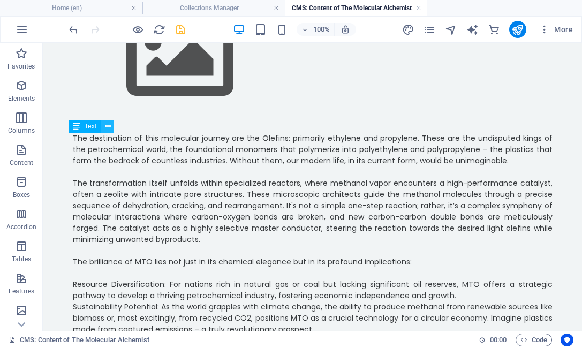
click at [108, 127] on icon at bounding box center [108, 126] width 6 height 11
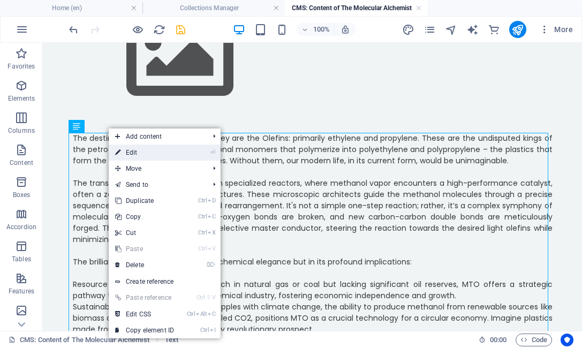
click at [134, 149] on link "⏎ Edit" at bounding box center [145, 153] width 72 height 16
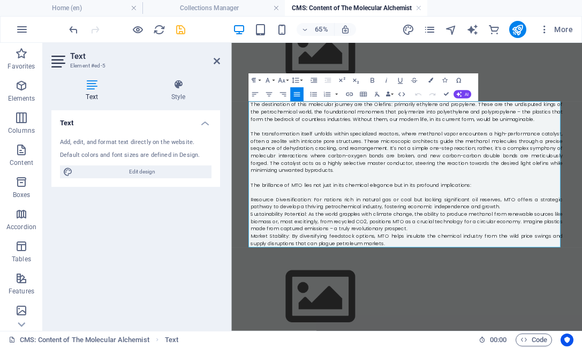
click at [261, 284] on span "Resource Diversification: For nations rich in natural gas or coal but lacking s…" at bounding box center [501, 290] width 480 height 22
click at [261, 282] on span "Resource Diversification: For nations rich in natural gas or coal but lacking s…" at bounding box center [501, 290] width 480 height 22
click at [313, 94] on icon "button" at bounding box center [313, 94] width 9 height 9
click at [261, 304] on span "Sustainability Potential: As the world grapples with climate change, the abilit…" at bounding box center [501, 317] width 480 height 33
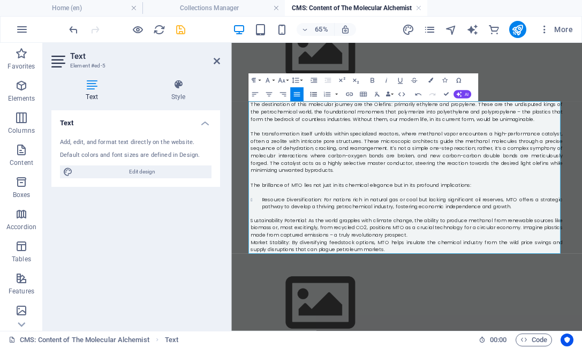
click at [313, 95] on icon "button" at bounding box center [313, 94] width 9 height 9
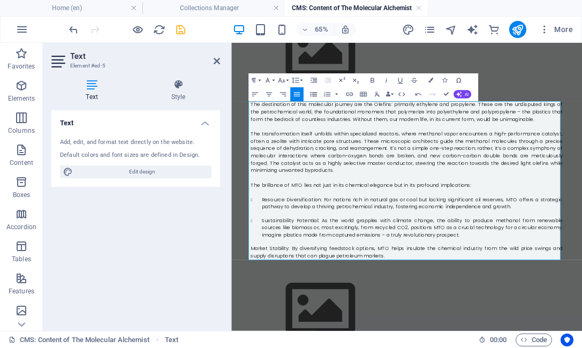
click at [313, 93] on icon "button" at bounding box center [313, 94] width 9 height 9
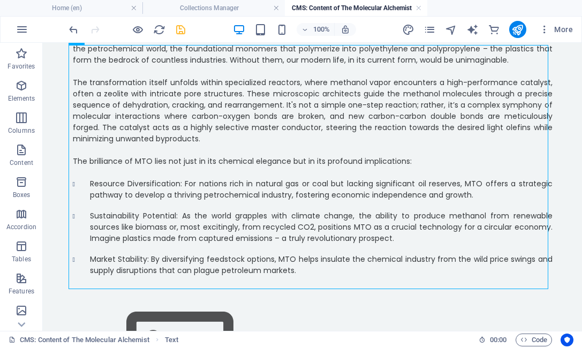
scroll to position [370, 0]
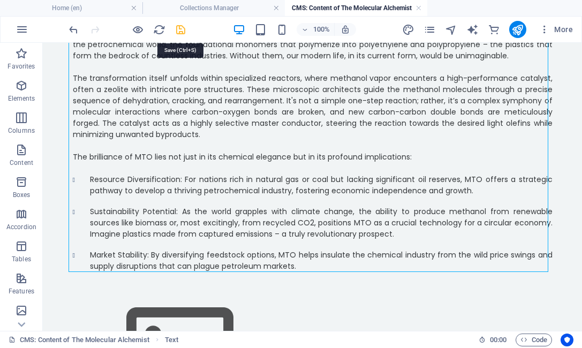
click at [183, 29] on icon "save" at bounding box center [181, 30] width 12 height 12
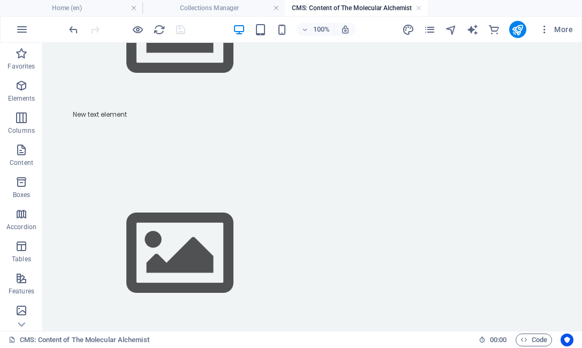
scroll to position [726, 0]
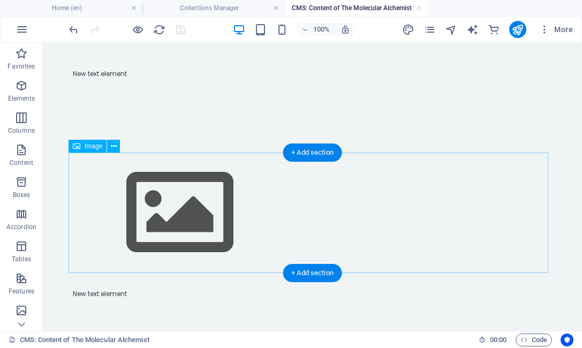
click at [479, 219] on figure at bounding box center [313, 213] width 480 height 120
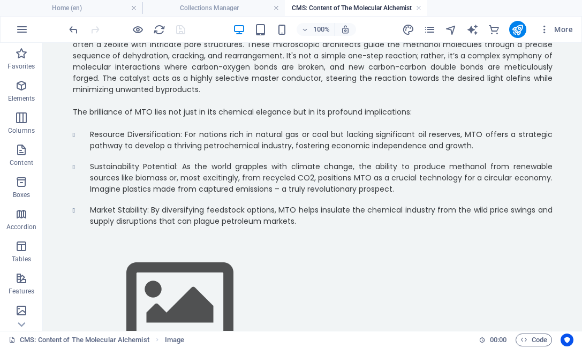
scroll to position [413, 0]
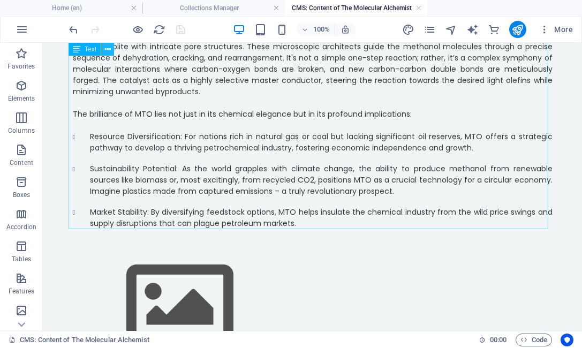
click at [110, 48] on icon at bounding box center [108, 49] width 6 height 11
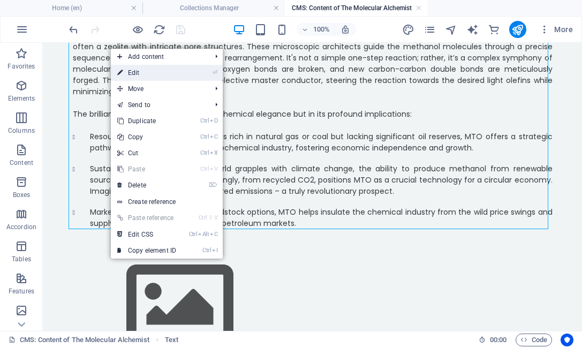
click at [139, 80] on link "⏎ Edit" at bounding box center [147, 73] width 72 height 16
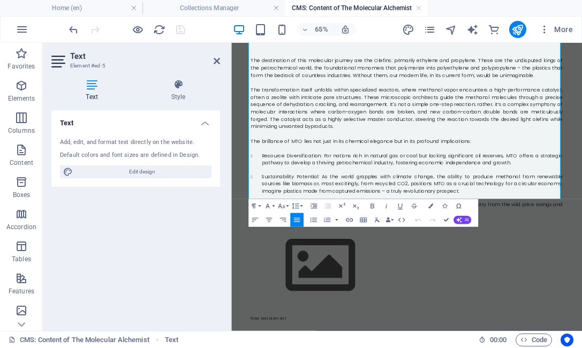
scroll to position [363, 0]
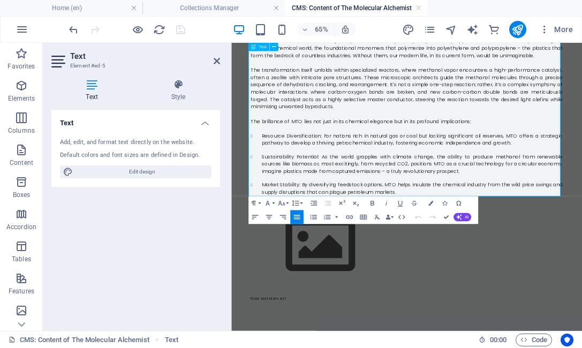
click at [496, 267] on li "Market Stability: By diversifying feedstock options, MTO helps insulate the che…" at bounding box center [509, 267] width 463 height 22
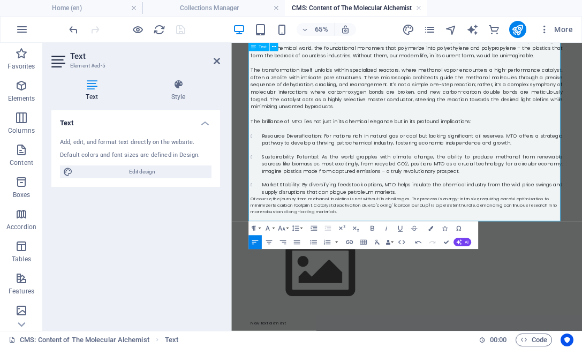
scroll to position [2137, 0]
click at [496, 271] on li "Market Stability: By diversifying feedstock options, MTO helps insulate the che…" at bounding box center [509, 267] width 463 height 22
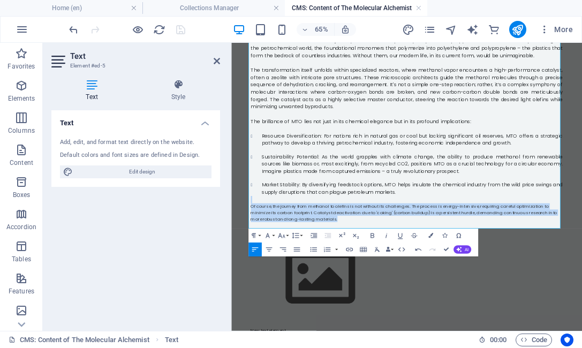
drag, startPoint x: 391, startPoint y: 314, endPoint x: 461, endPoint y: 241, distance: 101.5
click at [231, 282] on html "In the intricate tapestry of modern industry, where the threads of innovation w…" at bounding box center [501, 241] width 540 height 1124
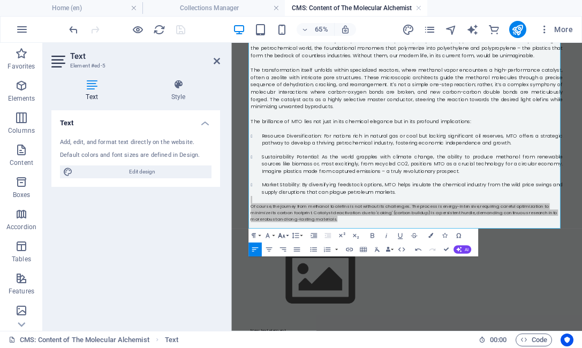
click at [285, 238] on icon "button" at bounding box center [281, 235] width 9 height 9
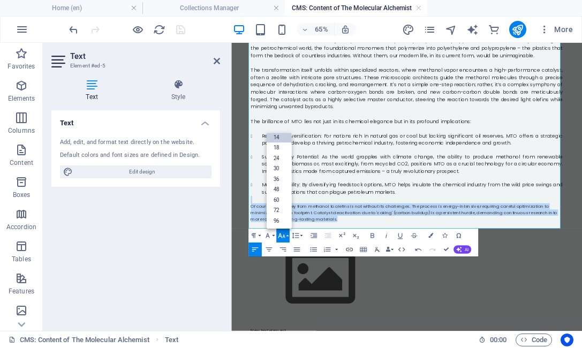
click at [276, 138] on link "14" at bounding box center [278, 137] width 25 height 11
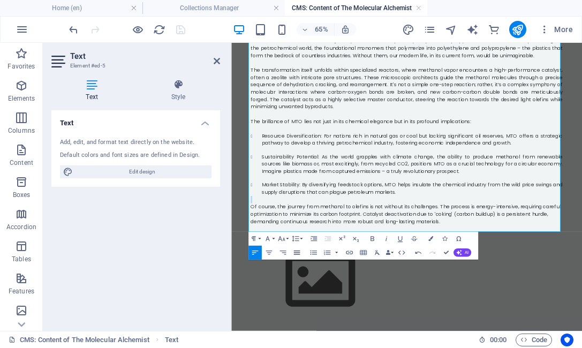
click at [297, 252] on icon "button" at bounding box center [296, 252] width 9 height 9
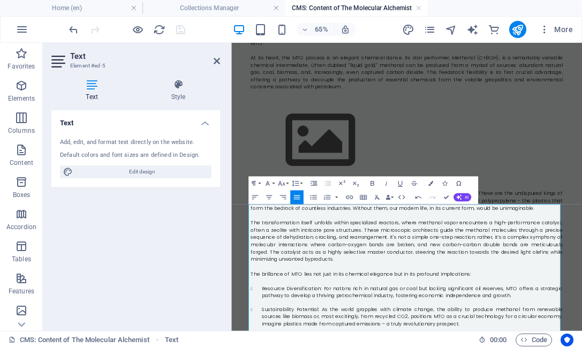
scroll to position [0, 0]
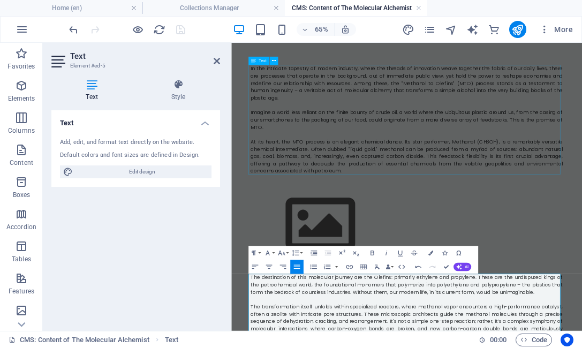
click at [434, 198] on div "In the intricate tapestry of modern industry, where the threads of innovation w…" at bounding box center [501, 161] width 480 height 169
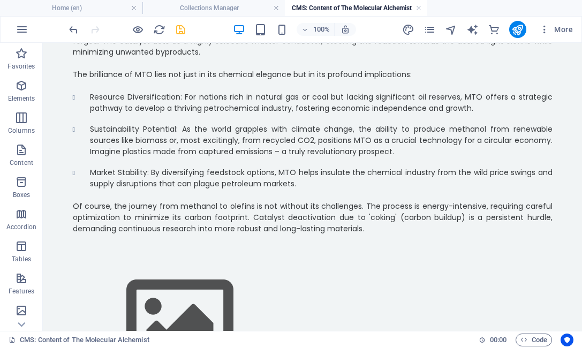
scroll to position [430, 0]
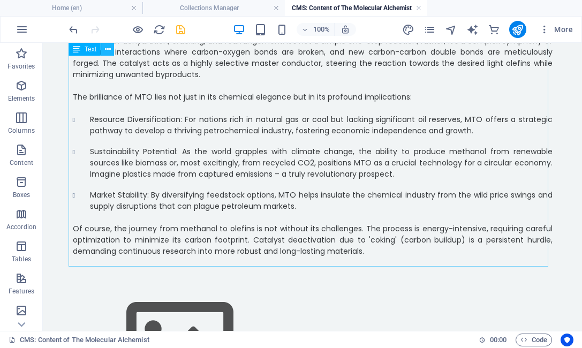
click at [106, 50] on icon at bounding box center [108, 49] width 6 height 11
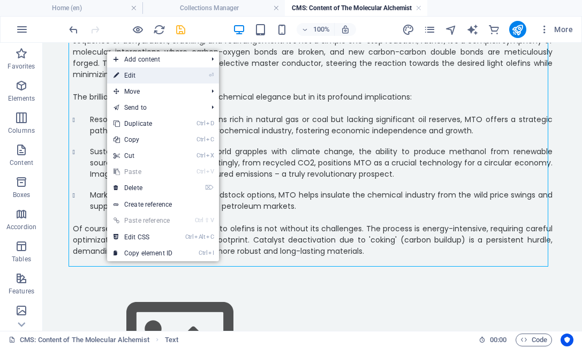
click at [138, 77] on link "⏎ Edit" at bounding box center [143, 75] width 72 height 16
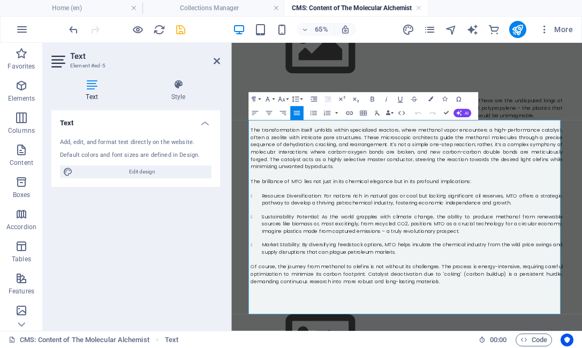
scroll to position [293, 0]
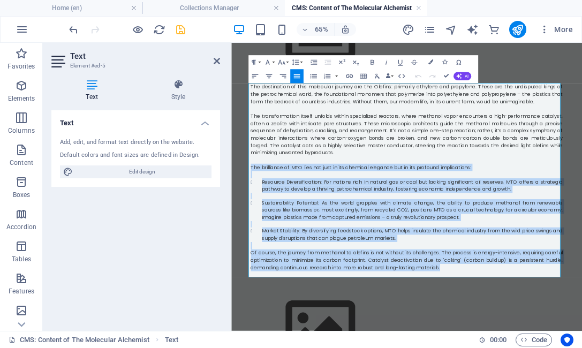
drag, startPoint x: 554, startPoint y: 391, endPoint x: 249, endPoint y: 237, distance: 341.6
click at [249, 237] on div "In the intricate tapestry of modern industry, where the threads of innovation w…" at bounding box center [501, 313] width 514 height 1128
copy div "Lor ipsumdolor si AME cons adi elit se doe temporin utlabore etd ma ali enimadm…"
click at [469, 332] on span "Market Stability: By diversifying feedstock options, MTO helps insulate the che…" at bounding box center [509, 338] width 463 height 22
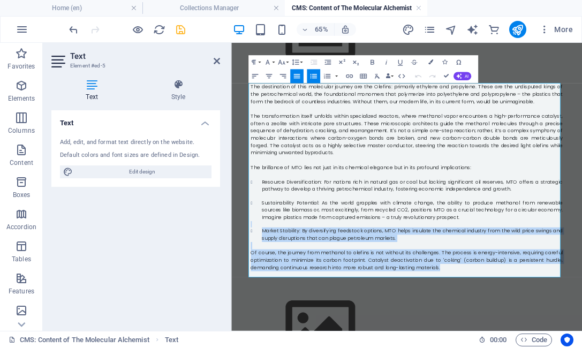
drag, startPoint x: 556, startPoint y: 388, endPoint x: 289, endPoint y: 251, distance: 300.5
click at [346, 282] on div "The destination of this molecular journey are the Olefins: primarily ethylene a…" at bounding box center [501, 254] width 480 height 299
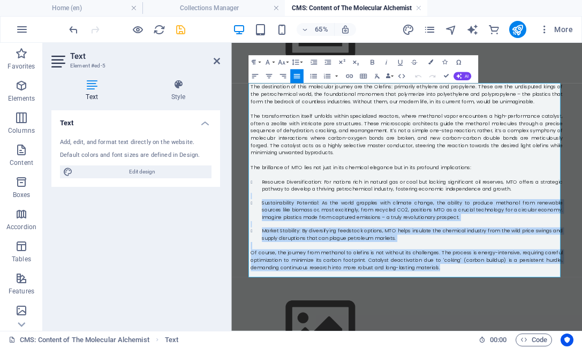
click at [420, 323] on p at bounding box center [501, 322] width 480 height 10
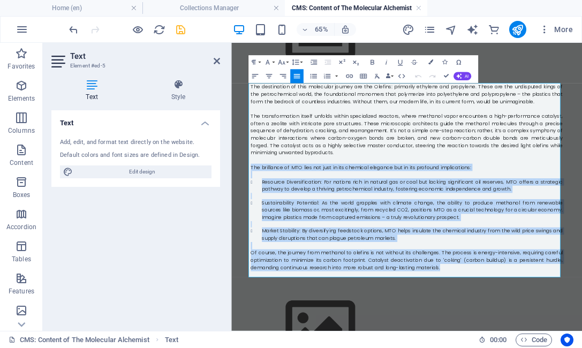
drag, startPoint x: 562, startPoint y: 386, endPoint x: 258, endPoint y: 236, distance: 339.0
click at [261, 236] on div "The destination of this molecular journey are the Olefins: primarily ethylene a…" at bounding box center [501, 254] width 480 height 299
copy div "Lor ipsumdolor si AME cons adi elit se doe temporin utlabore etd ma ali enimadm…"
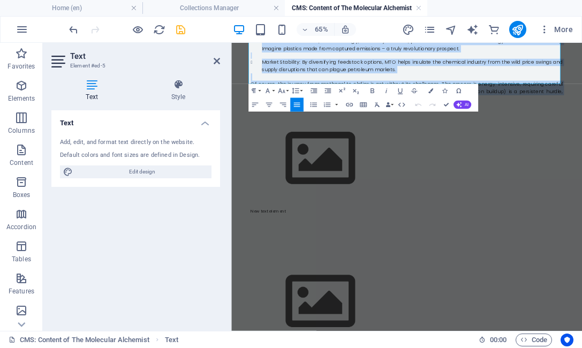
scroll to position [593, 0]
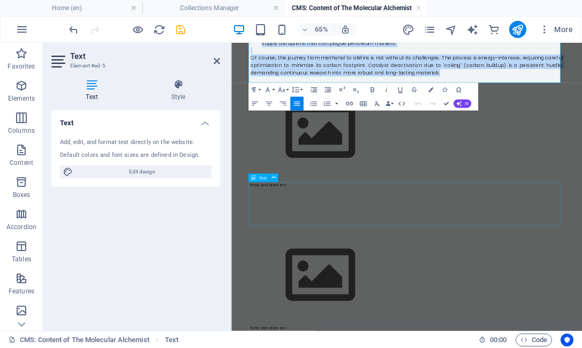
click at [297, 257] on div "New text element" at bounding box center [501, 290] width 480 height 67
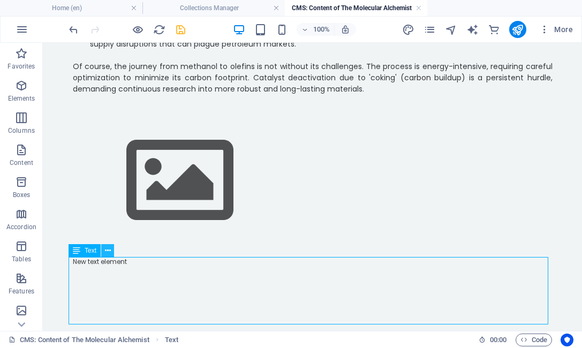
click at [107, 253] on icon at bounding box center [108, 250] width 6 height 11
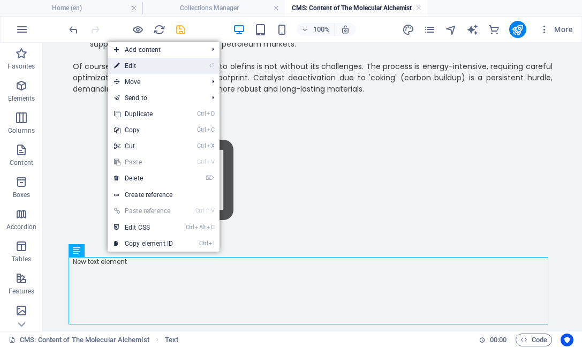
click at [151, 71] on link "⏎ Edit" at bounding box center [144, 66] width 72 height 16
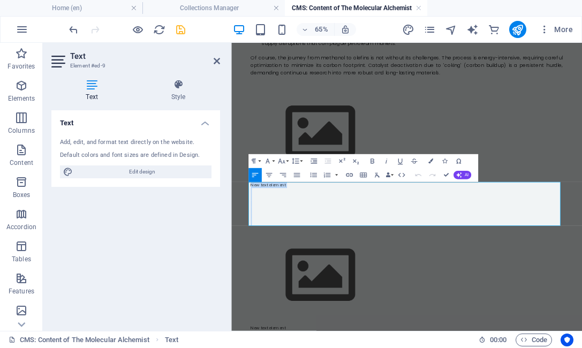
click at [343, 267] on p at bounding box center [501, 272] width 480 height 10
click at [332, 260] on p "New text element" at bounding box center [501, 262] width 480 height 10
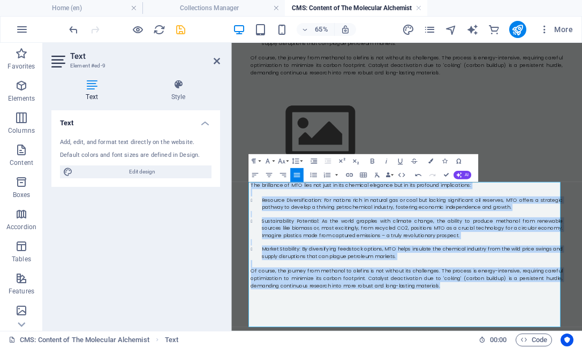
drag, startPoint x: 569, startPoint y: 421, endPoint x: 238, endPoint y: 240, distance: 376.6
click at [238, 240] on body "In the intricate tapestry of modern industry, where the threads of innovation w…" at bounding box center [501, 92] width 540 height 1284
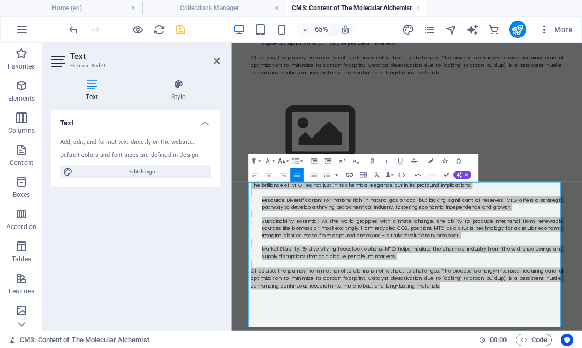
click at [288, 162] on button "Font Size" at bounding box center [282, 161] width 13 height 14
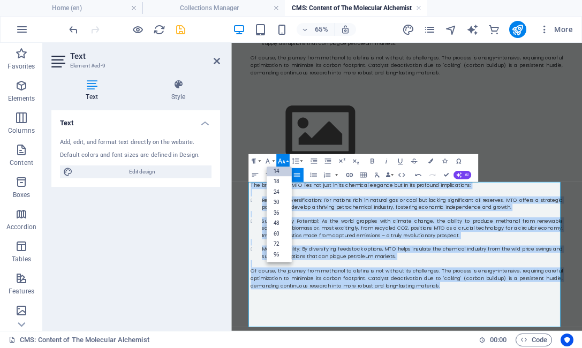
click at [281, 172] on link "14" at bounding box center [278, 170] width 25 height 11
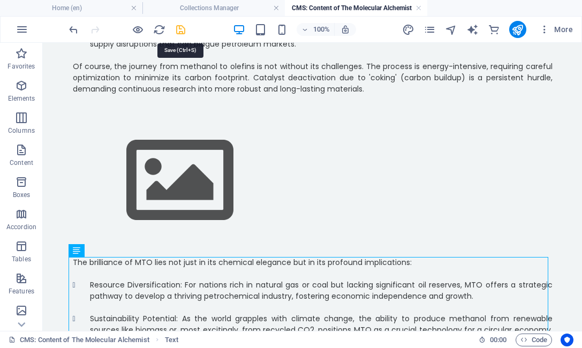
click at [185, 33] on icon "save" at bounding box center [181, 30] width 12 height 12
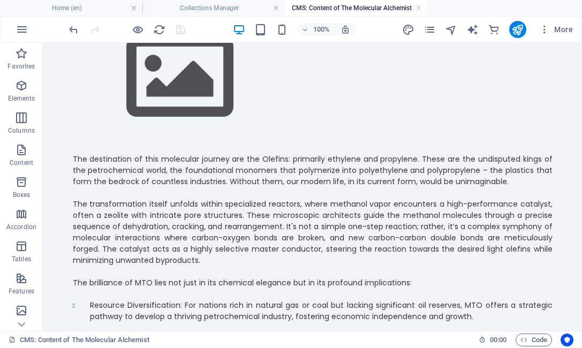
scroll to position [247, 0]
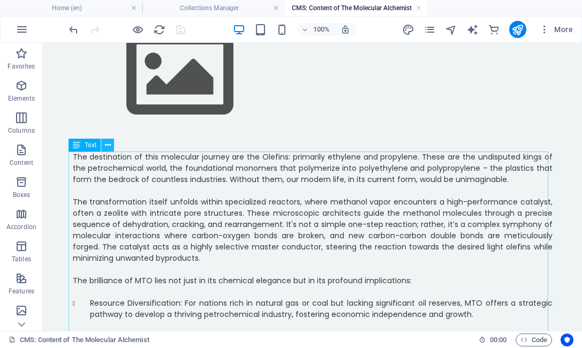
click at [105, 142] on icon at bounding box center [108, 145] width 6 height 11
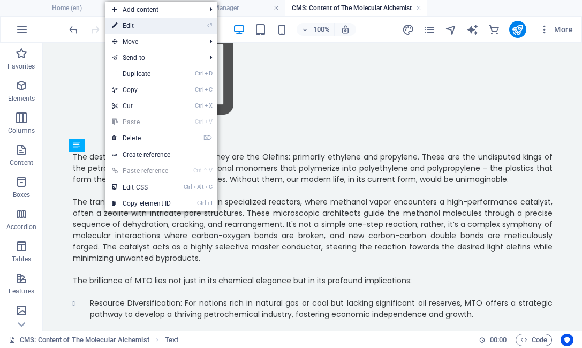
click at [134, 28] on link "⏎ Edit" at bounding box center [141, 26] width 72 height 16
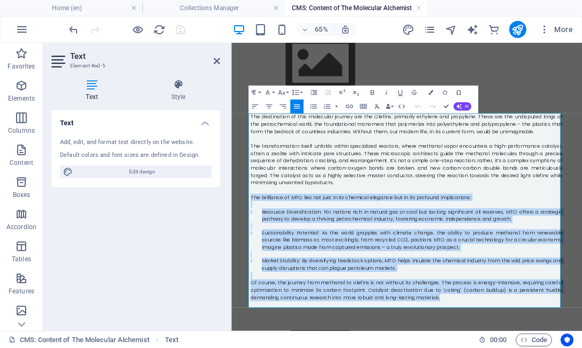
drag, startPoint x: 559, startPoint y: 438, endPoint x: 252, endPoint y: 280, distance: 346.0
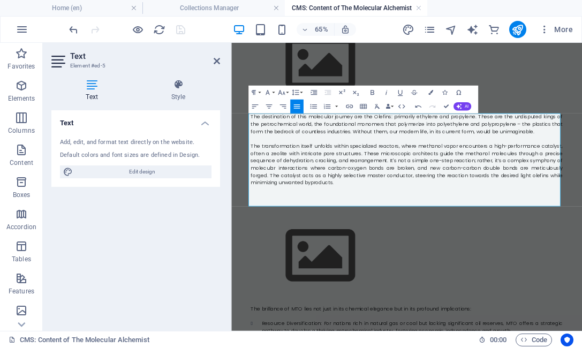
click at [404, 259] on p "The transformation itself unfolds within specialized reactors, where methanol v…" at bounding box center [501, 229] width 480 height 67
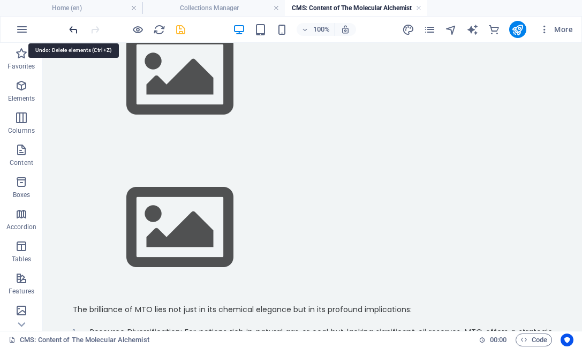
click at [73, 34] on icon "undo" at bounding box center [73, 30] width 12 height 12
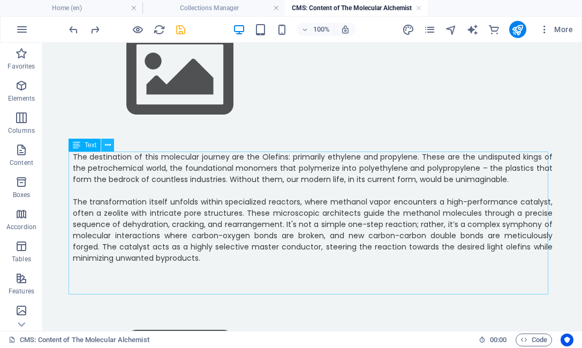
click at [107, 146] on icon at bounding box center [108, 145] width 6 height 11
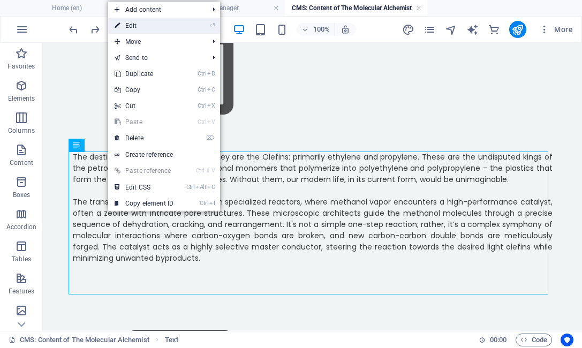
click at [135, 24] on link "⏎ Edit" at bounding box center [144, 26] width 72 height 16
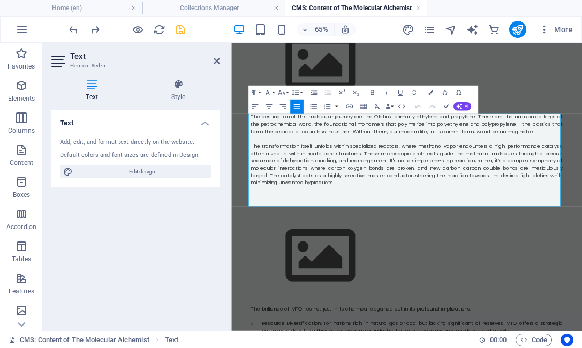
click at [392, 259] on p "The transformation itself unfolds within specialized reactors, where methanol v…" at bounding box center [501, 229] width 480 height 67
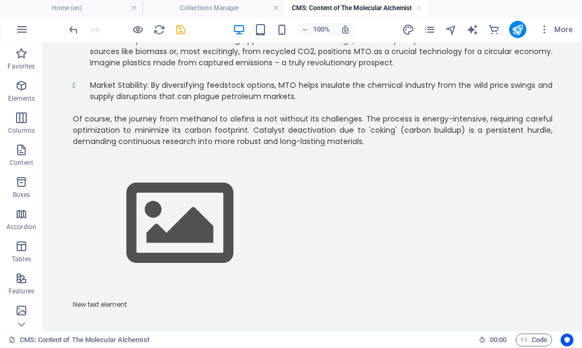
scroll to position [687, 0]
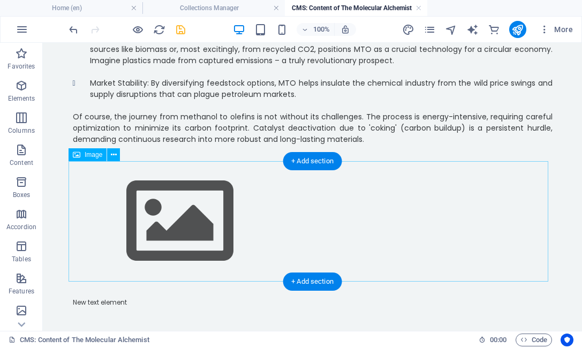
click at [462, 196] on figure at bounding box center [313, 221] width 480 height 120
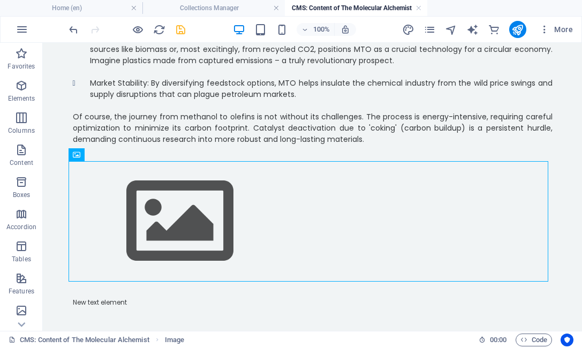
scroll to position [755, 0]
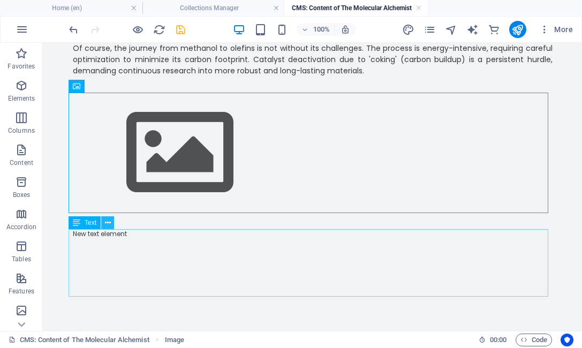
click at [108, 223] on icon at bounding box center [108, 222] width 6 height 11
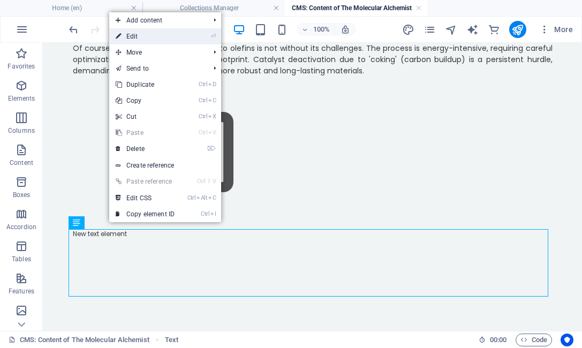
click at [141, 41] on link "⏎ Edit" at bounding box center [145, 36] width 72 height 16
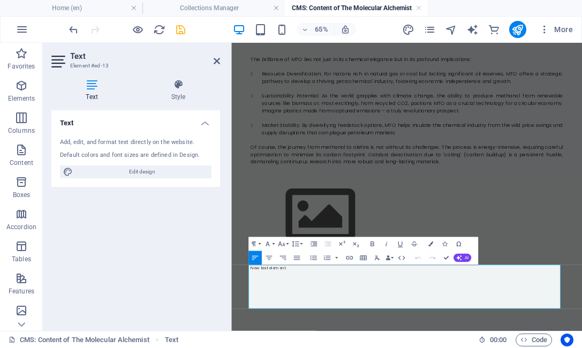
scroll to position [600, 0]
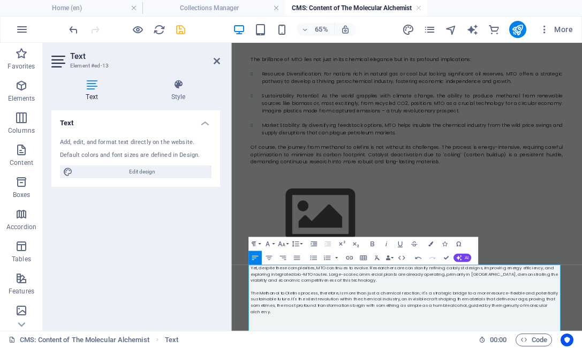
scroll to position [5608, 1]
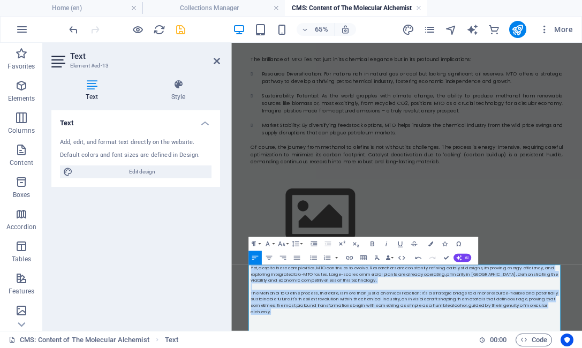
drag, startPoint x: 735, startPoint y: 448, endPoint x: 253, endPoint y: 384, distance: 485.9
click at [298, 254] on icon "button" at bounding box center [296, 258] width 9 height 9
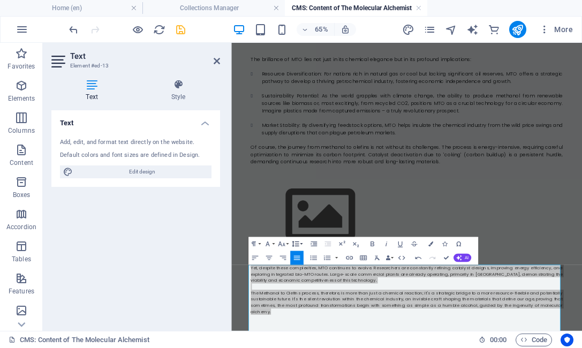
click at [290, 245] on button "Line Height" at bounding box center [296, 244] width 13 height 14
click at [274, 243] on button "Font Family" at bounding box center [268, 244] width 13 height 14
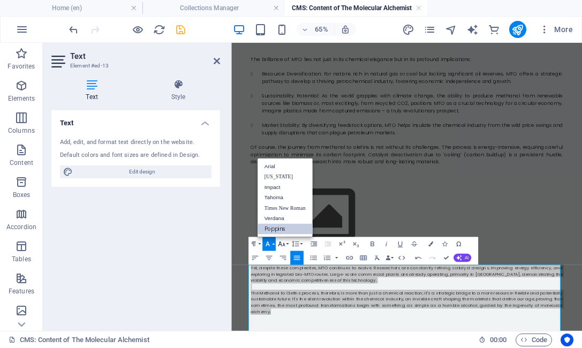
click at [286, 245] on button "Font Size" at bounding box center [282, 244] width 13 height 14
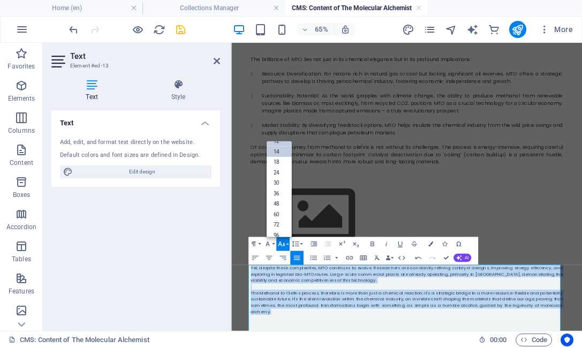
click at [276, 153] on link "14" at bounding box center [278, 152] width 25 height 11
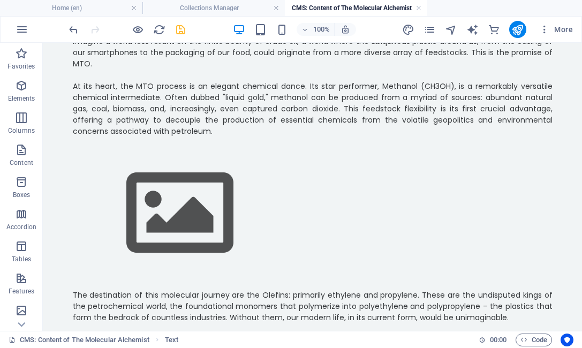
scroll to position [0, 0]
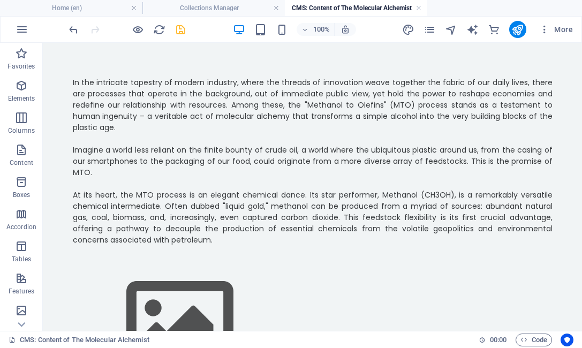
drag, startPoint x: 580, startPoint y: 86, endPoint x: 603, endPoint y: 68, distance: 29.0
click at [181, 32] on icon "save" at bounding box center [181, 30] width 12 height 12
click at [114, 256] on icon at bounding box center [114, 255] width 6 height 11
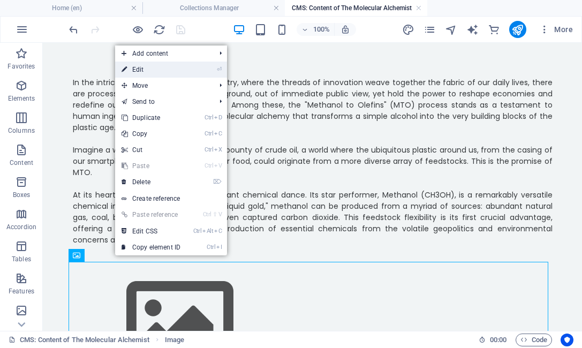
click at [145, 72] on link "⏎ Edit" at bounding box center [151, 70] width 72 height 16
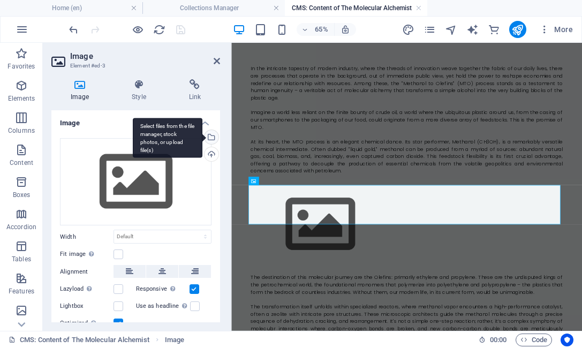
click at [210, 139] on div "Select files from the file manager, stock photos, or upload file(s)" at bounding box center [210, 138] width 16 height 16
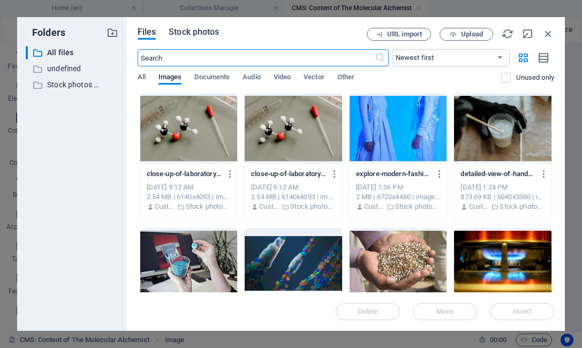
click at [188, 31] on span "Stock photos" at bounding box center [194, 32] width 50 height 13
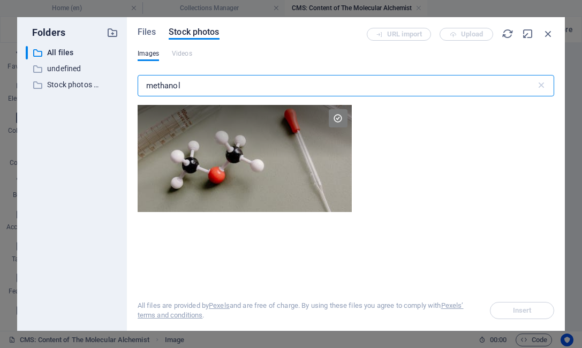
drag, startPoint x: 182, startPoint y: 90, endPoint x: 132, endPoint y: 82, distance: 50.4
click at [132, 82] on div "Files Stock photos URL import Upload Images Videos methanol ​ All files are pro…" at bounding box center [346, 174] width 438 height 314
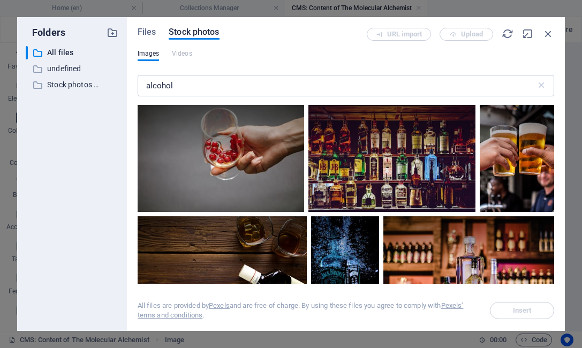
drag, startPoint x: 554, startPoint y: 113, endPoint x: 554, endPoint y: 119, distance: 5.9
click at [554, 119] on div "Files Stock photos URL import Upload Images Videos alcohol ​ All files are prov…" at bounding box center [346, 174] width 438 height 314
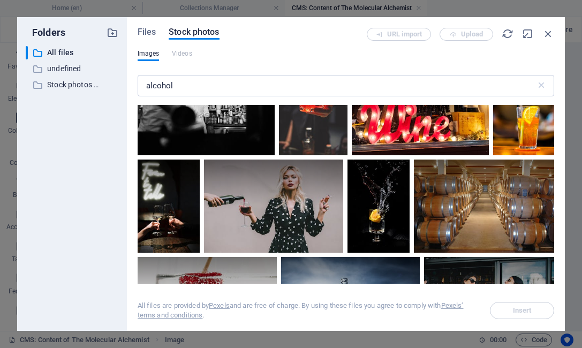
scroll to position [2330, 0]
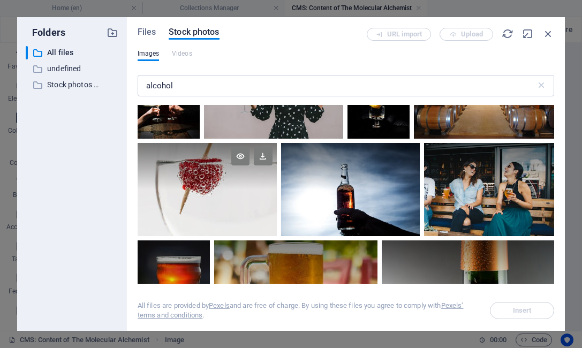
click at [236, 178] on div at bounding box center [207, 166] width 139 height 47
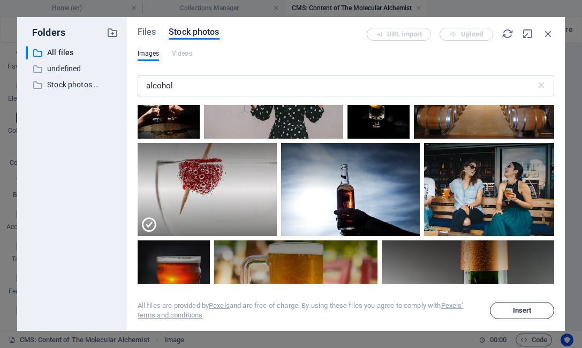
click at [509, 309] on span "Insert" at bounding box center [522, 310] width 55 height 6
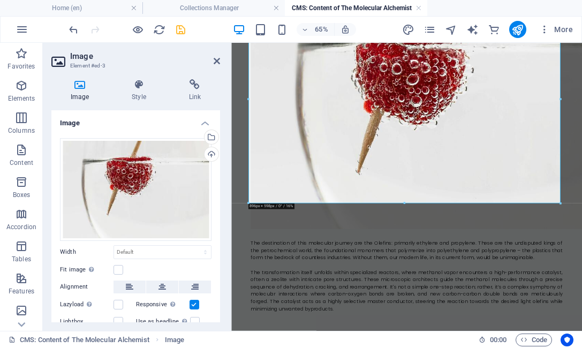
scroll to position [310, 0]
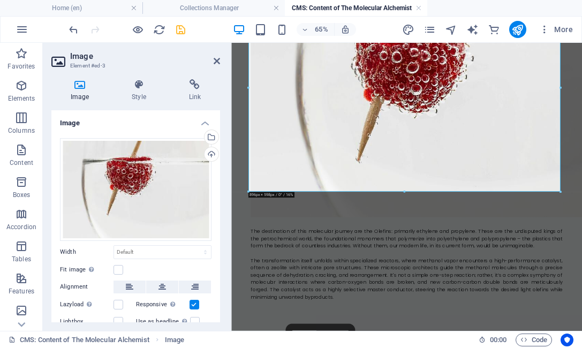
drag, startPoint x: 217, startPoint y: 166, endPoint x: 219, endPoint y: 205, distance: 39.1
click at [219, 205] on div "Image Drag files here, click to choose files or select files from Files or our …" at bounding box center [135, 216] width 169 height 212
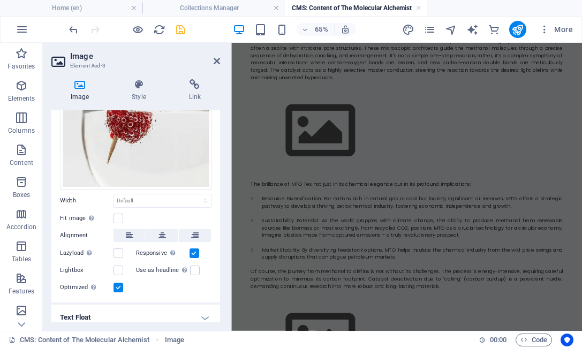
scroll to position [516, 0]
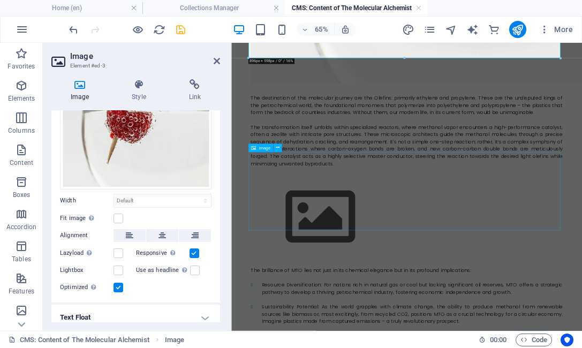
click at [299, 251] on figure at bounding box center [501, 311] width 480 height 120
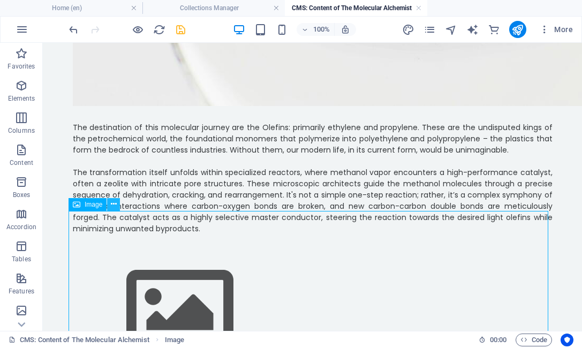
click at [116, 207] on icon at bounding box center [114, 204] width 6 height 11
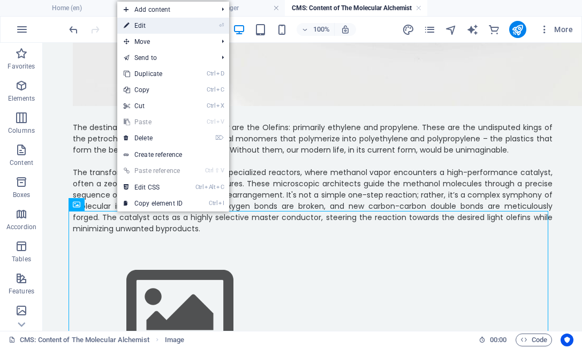
click at [150, 23] on link "⏎ Edit" at bounding box center [153, 26] width 72 height 16
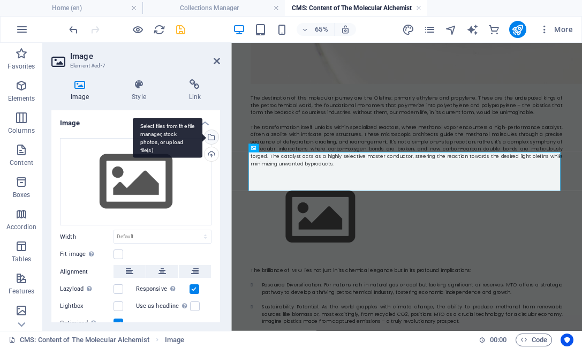
click at [210, 139] on div "Select files from the file manager, stock photos, or upload file(s)" at bounding box center [210, 138] width 16 height 16
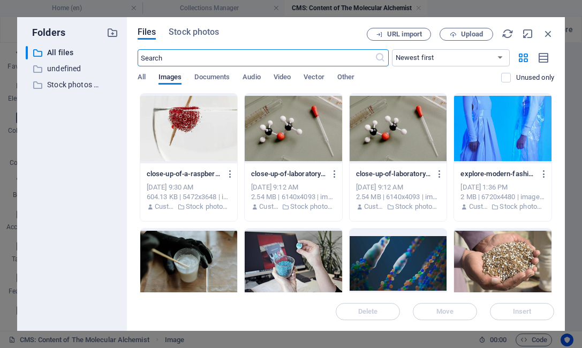
scroll to position [0, 0]
click at [200, 30] on span "Stock photos" at bounding box center [194, 32] width 50 height 13
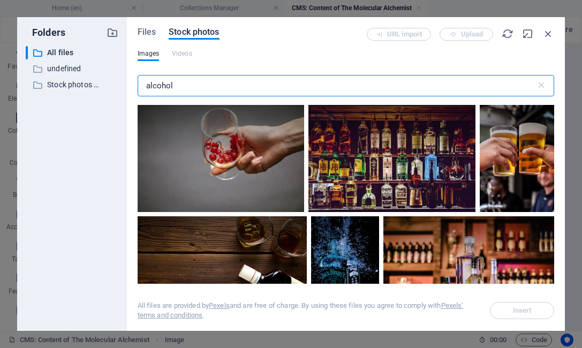
drag, startPoint x: 190, startPoint y: 82, endPoint x: 135, endPoint y: 78, distance: 54.8
click at [135, 78] on div "Files Stock photos URL import Upload Images Videos alcohol ​ All files are prov…" at bounding box center [346, 174] width 438 height 314
click at [192, 90] on input "alcohol" at bounding box center [337, 85] width 398 height 21
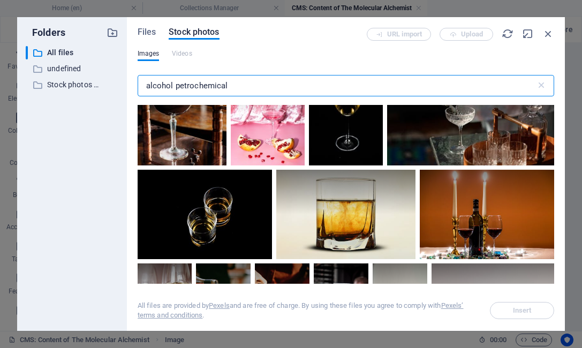
scroll to position [128, 0]
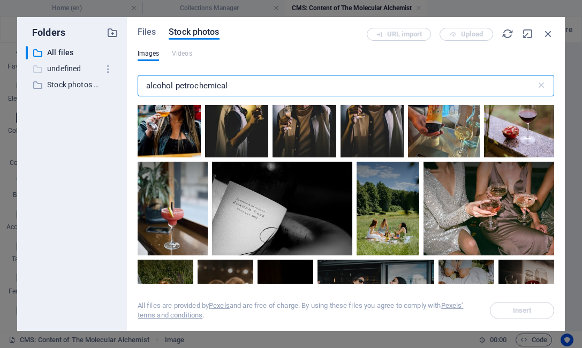
drag, startPoint x: 245, startPoint y: 85, endPoint x: 77, endPoint y: 70, distance: 169.2
click at [77, 70] on div "Folders ​ All files All files ​ undefined undefined ​ Stock photos & videos Sto…" at bounding box center [291, 174] width 548 height 314
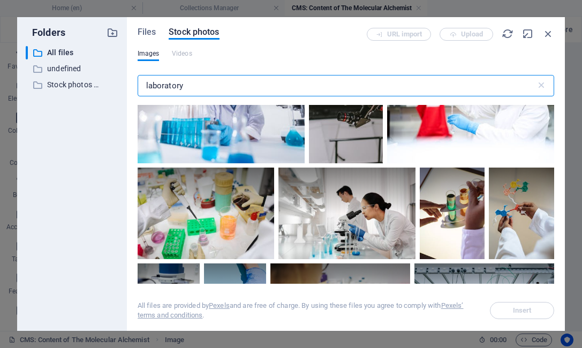
scroll to position [850, 0]
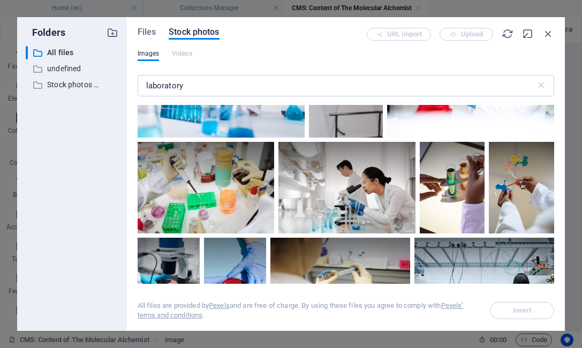
click at [553, 178] on div at bounding box center [346, 194] width 416 height 179
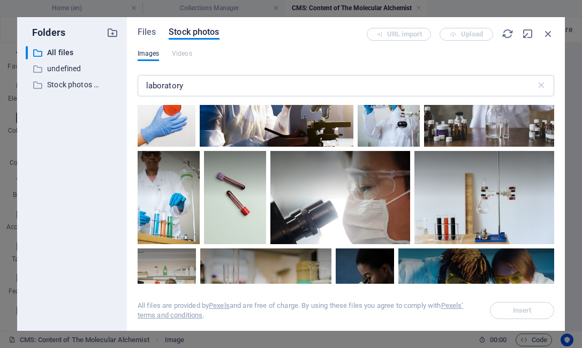
scroll to position [1955, 0]
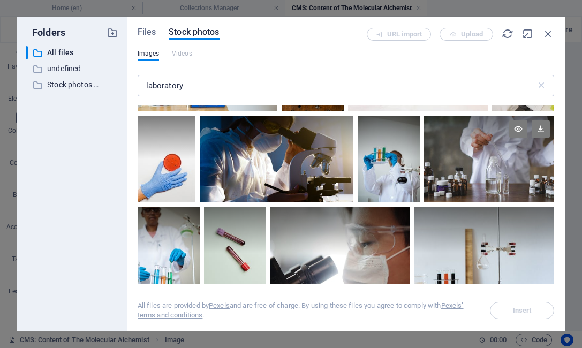
click at [489, 177] on div at bounding box center [489, 159] width 130 height 87
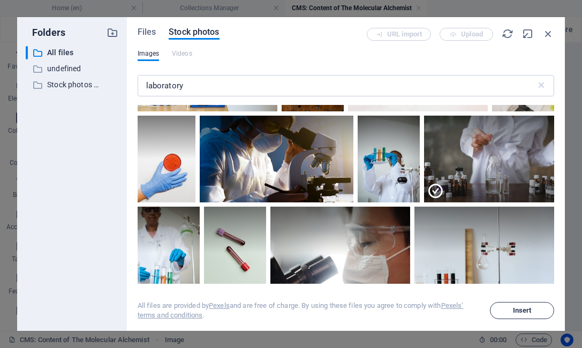
click at [517, 309] on span "Insert" at bounding box center [522, 310] width 19 height 6
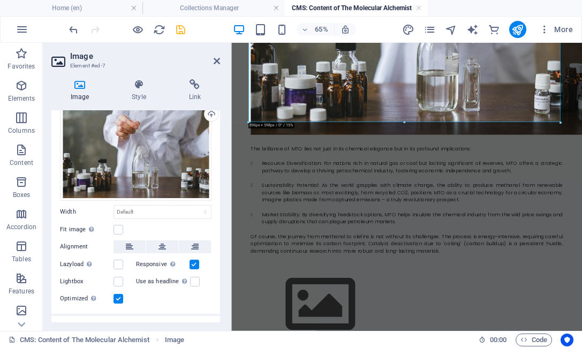
scroll to position [1021, 0]
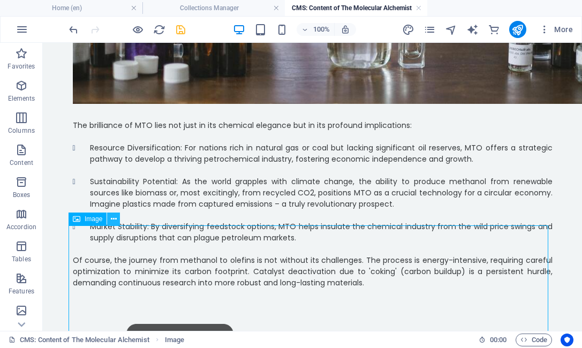
click at [117, 221] on button at bounding box center [113, 219] width 13 height 13
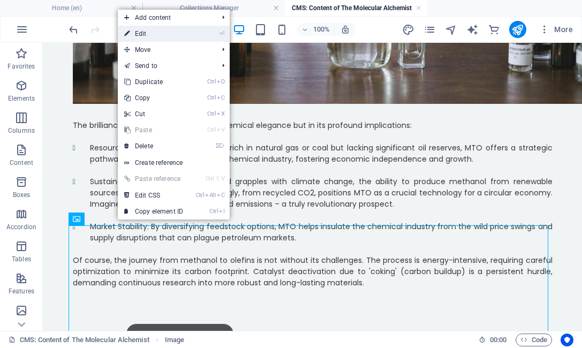
click at [185, 35] on link "⏎ Edit" at bounding box center [154, 34] width 72 height 16
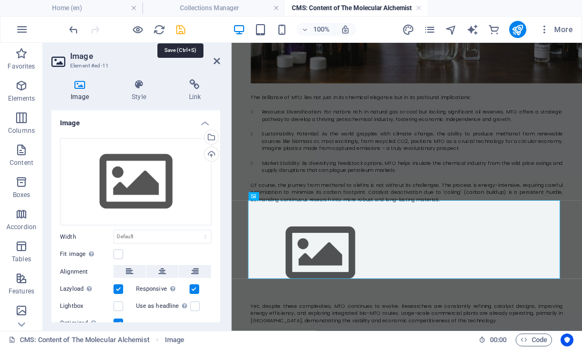
scroll to position [961, 0]
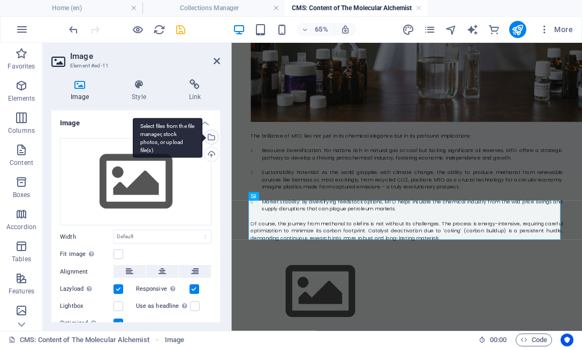
click at [211, 135] on div "Select files from the file manager, stock photos, or upload file(s)" at bounding box center [210, 138] width 16 height 16
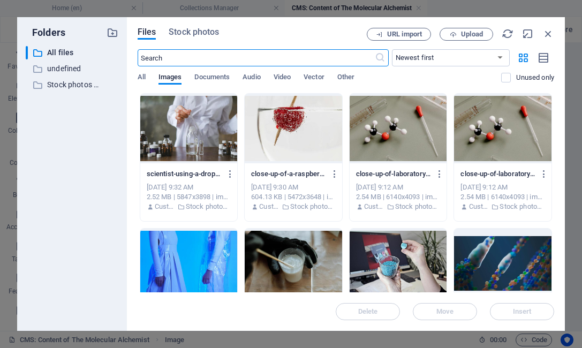
scroll to position [0, 0]
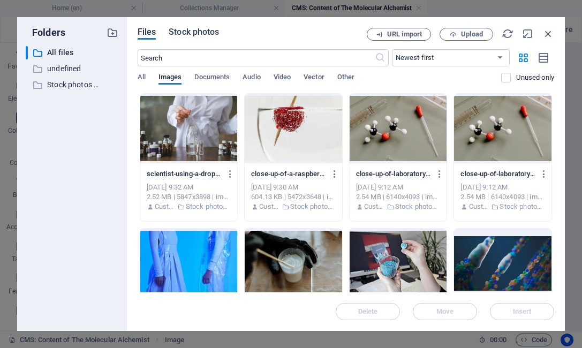
click at [207, 31] on span "Stock photos" at bounding box center [194, 32] width 50 height 13
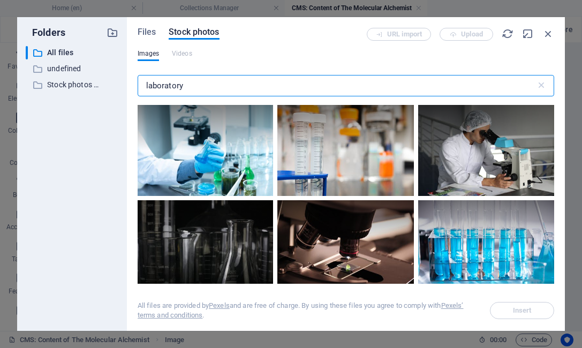
click at [198, 85] on input "laboratory" at bounding box center [337, 85] width 398 height 21
click at [457, 274] on div at bounding box center [486, 245] width 136 height 90
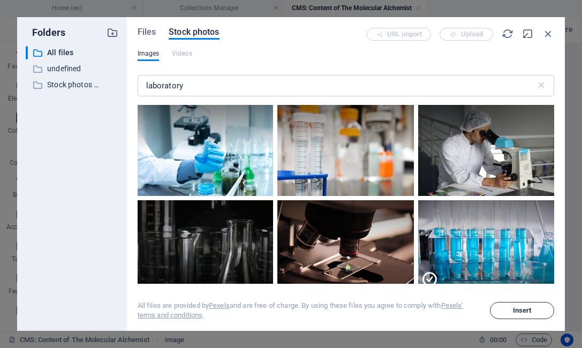
click at [540, 315] on button "Insert" at bounding box center [522, 310] width 64 height 17
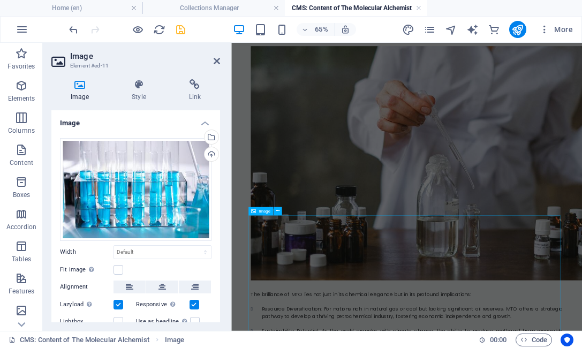
scroll to position [1020, 0]
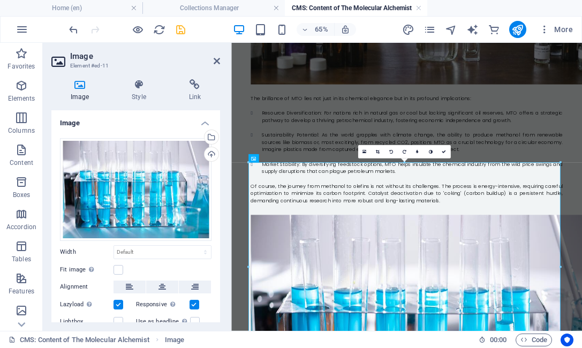
click at [116, 305] on label at bounding box center [118, 305] width 10 height 10
click at [0, 0] on input "Lazyload Loading images after the page loads improves page speed." at bounding box center [0, 0] width 0 height 0
click at [176, 27] on icon "save" at bounding box center [181, 30] width 12 height 12
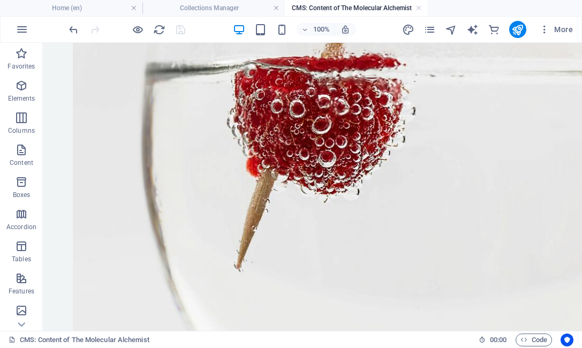
scroll to position [0, 0]
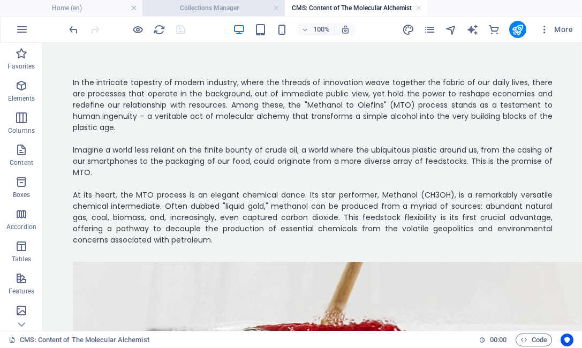
click at [232, 15] on li "Collections Manager" at bounding box center [213, 8] width 142 height 16
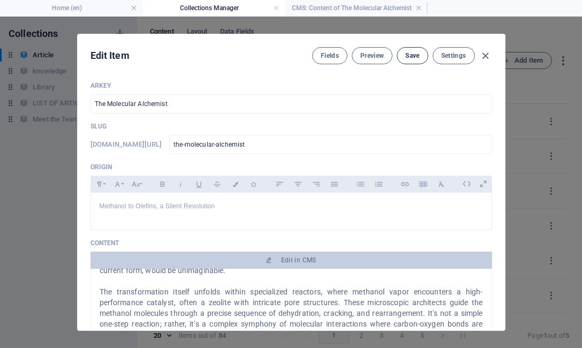
click at [414, 54] on span "Save" at bounding box center [412, 55] width 14 height 9
click at [485, 55] on icon "button" at bounding box center [485, 56] width 12 height 12
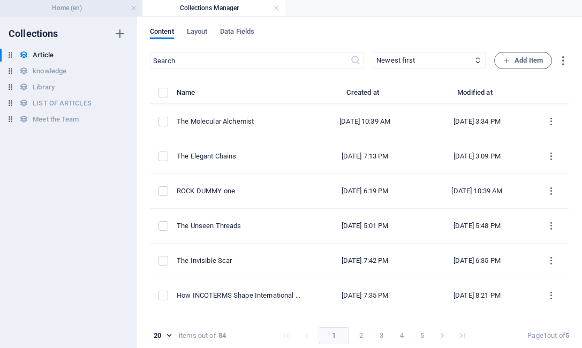
click at [72, 5] on h4 "Home (en)" at bounding box center [71, 8] width 142 height 12
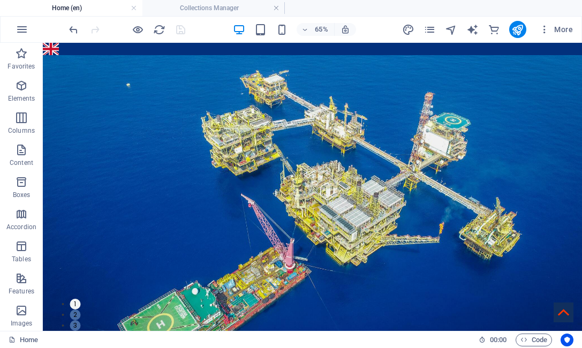
scroll to position [848, 0]
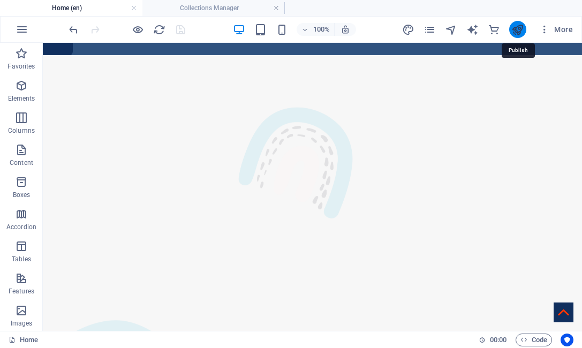
click at [522, 30] on icon "publish" at bounding box center [517, 30] width 12 height 12
